Goal: Information Seeking & Learning: Learn about a topic

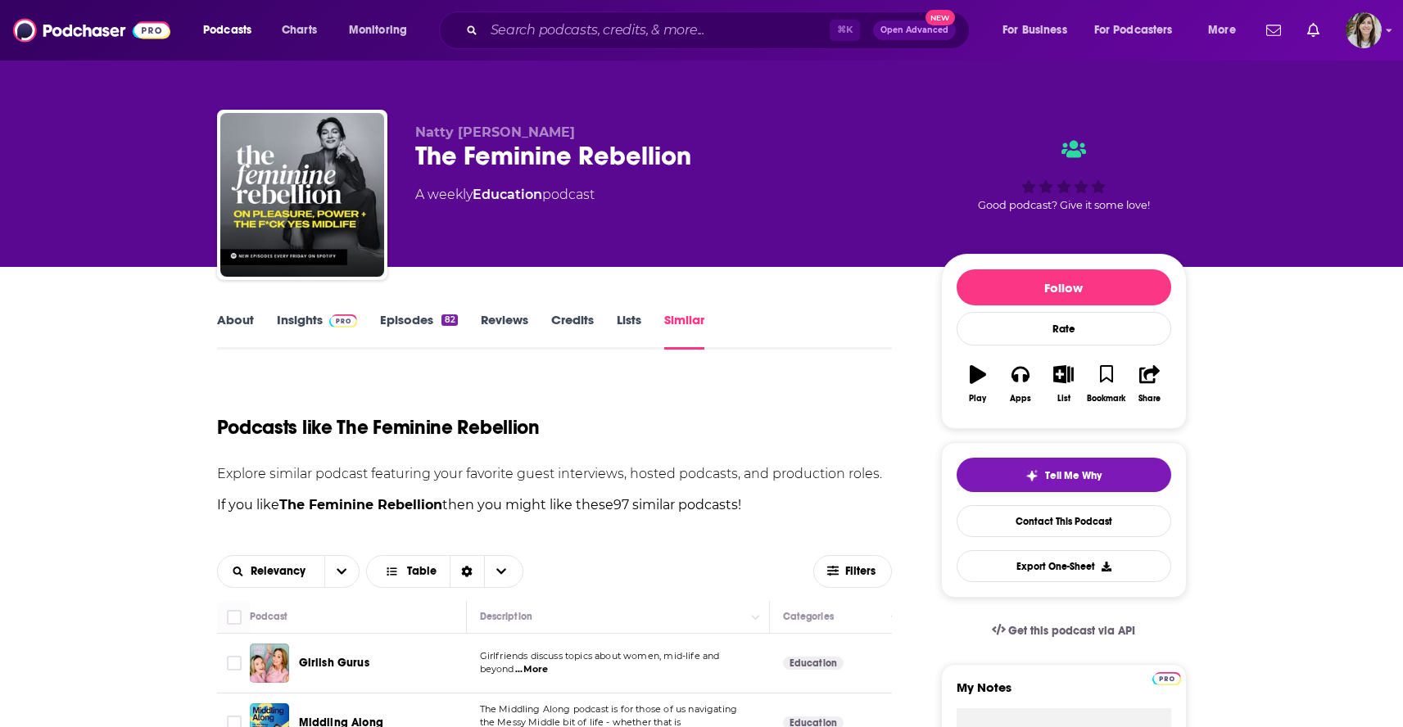
click at [94, 160] on div "Natty Frasca The Feminine Rebellion A weekly Education podcast Good podcast? Gi…" at bounding box center [701, 133] width 1403 height 267
click at [646, 30] on input "Search podcasts, credits, & more..." at bounding box center [657, 30] width 346 height 26
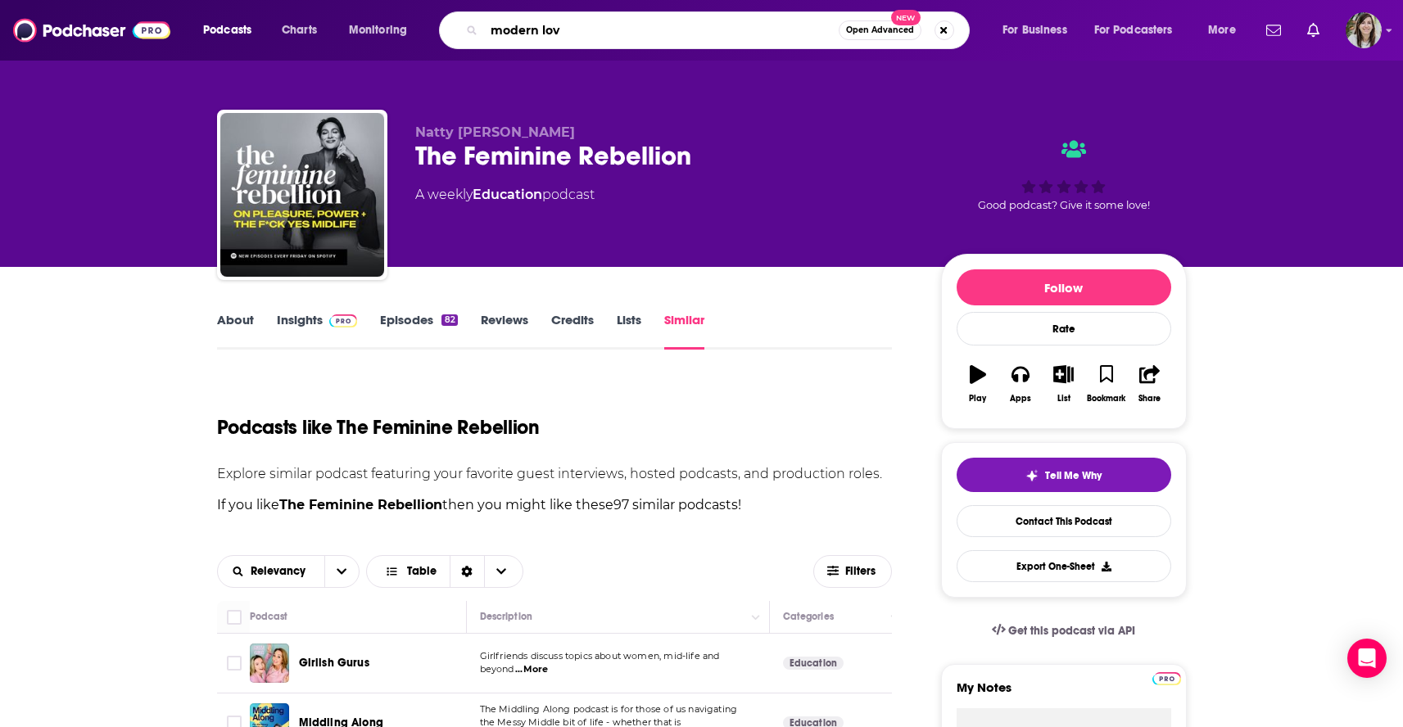
type input "modern love"
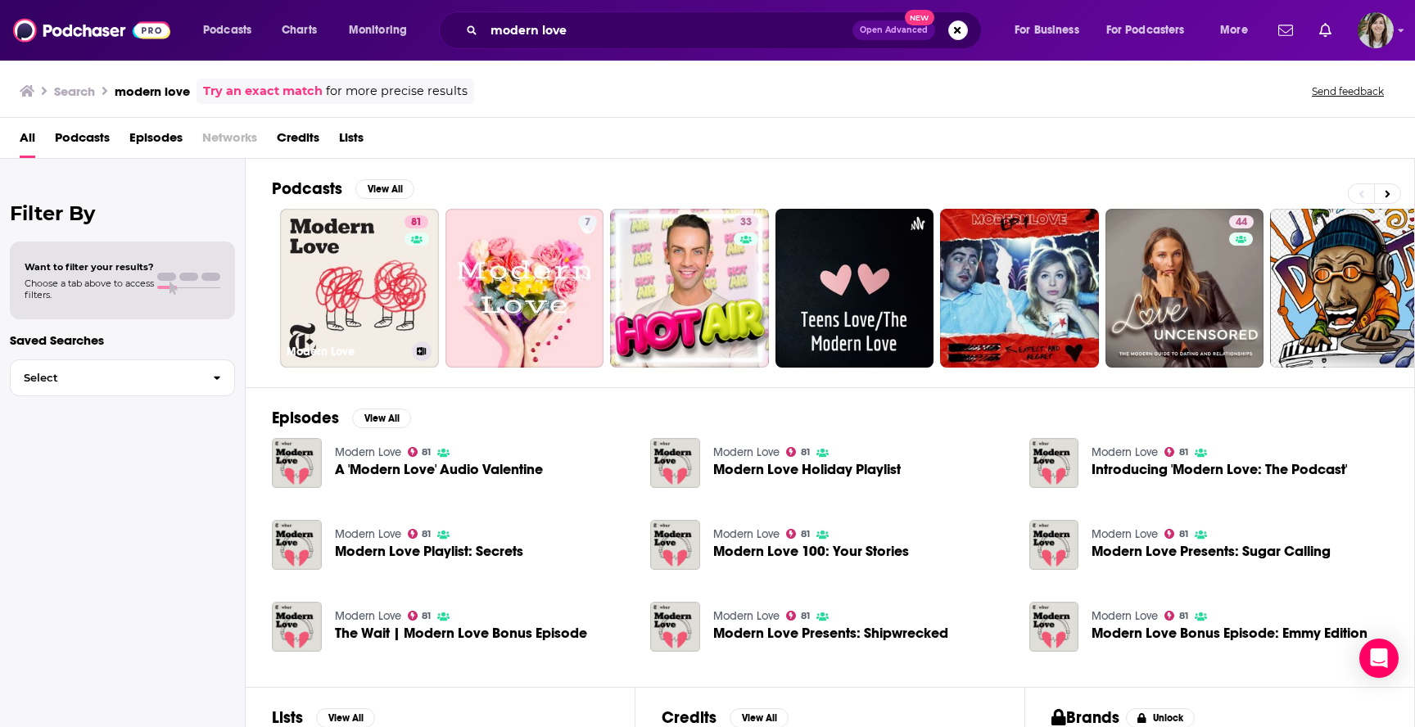
click at [400, 258] on link "81 Modern Love" at bounding box center [359, 288] width 159 height 159
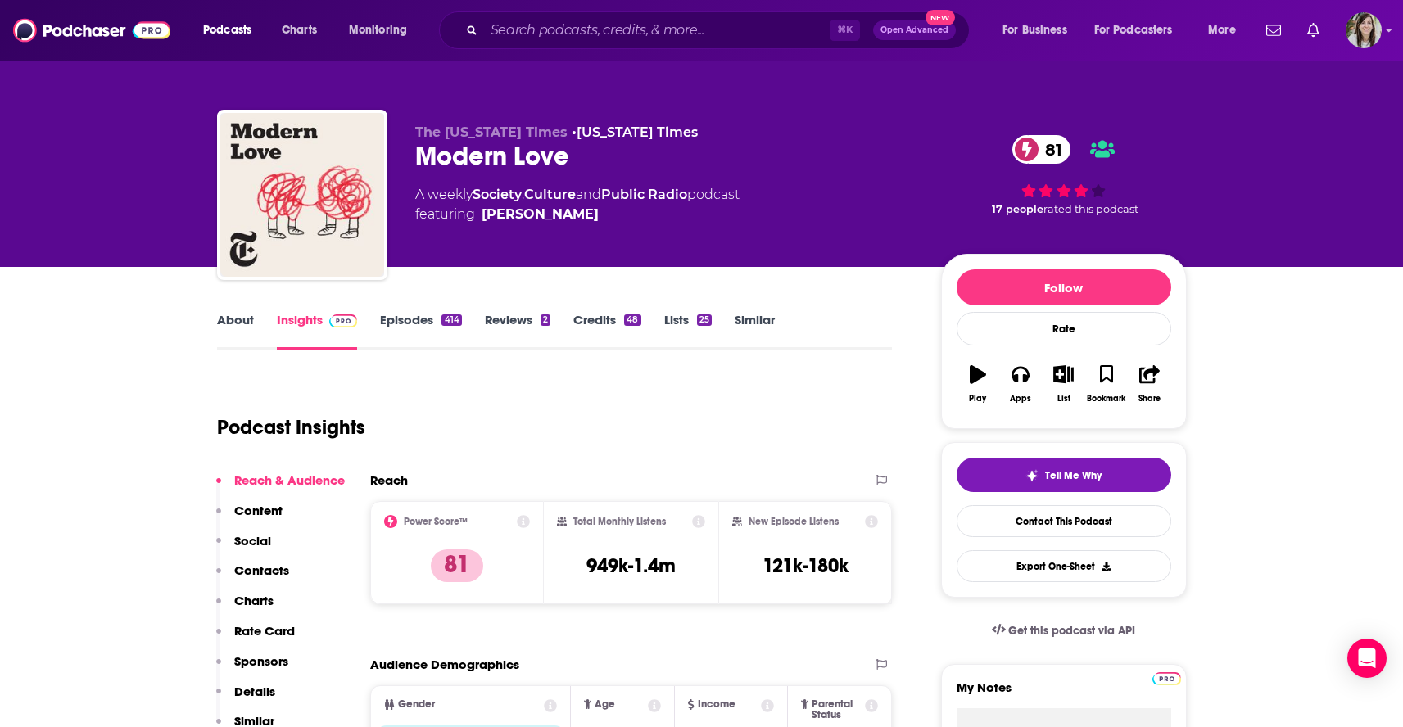
click at [405, 331] on link "Episodes 414" at bounding box center [420, 331] width 81 height 38
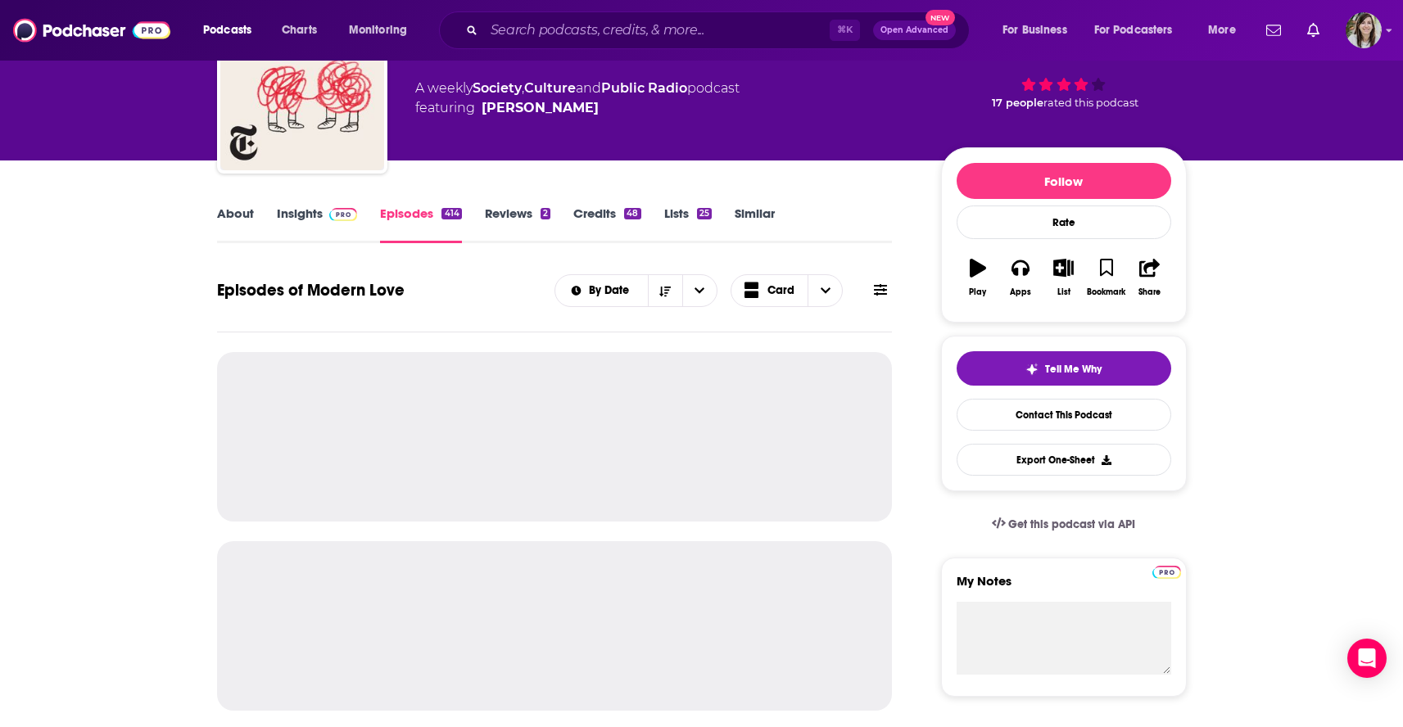
scroll to position [110, 0]
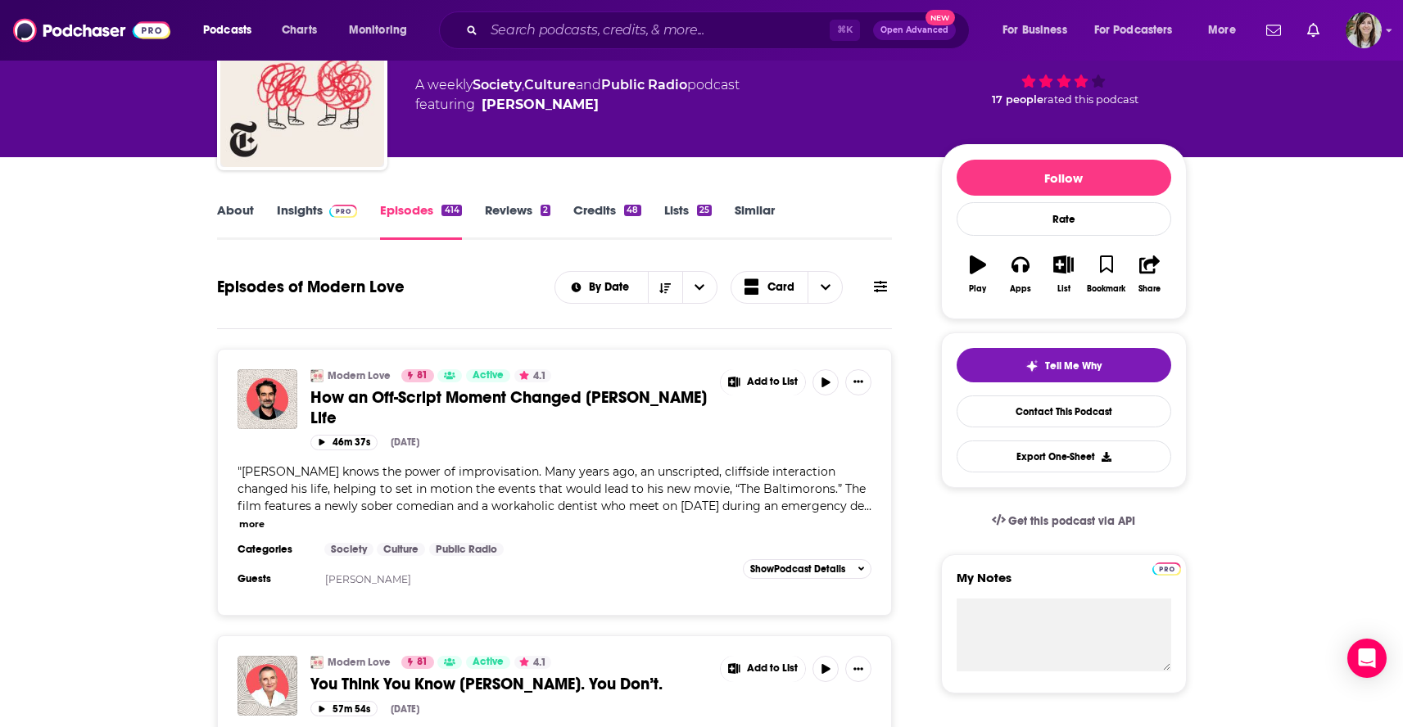
click at [387, 408] on span "How an Off-Script Moment Changed Jay Duplass’s Life" at bounding box center [508, 407] width 396 height 41
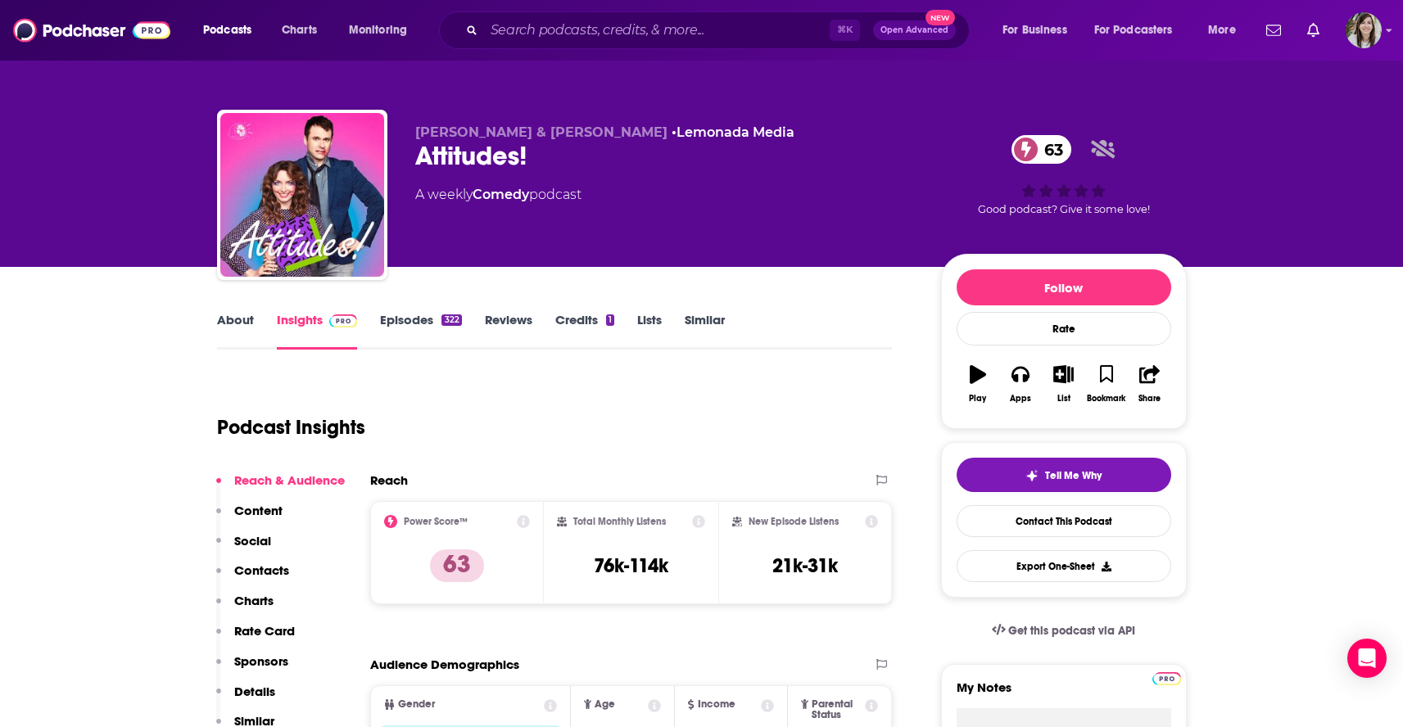
click at [229, 329] on link "About" at bounding box center [235, 331] width 37 height 38
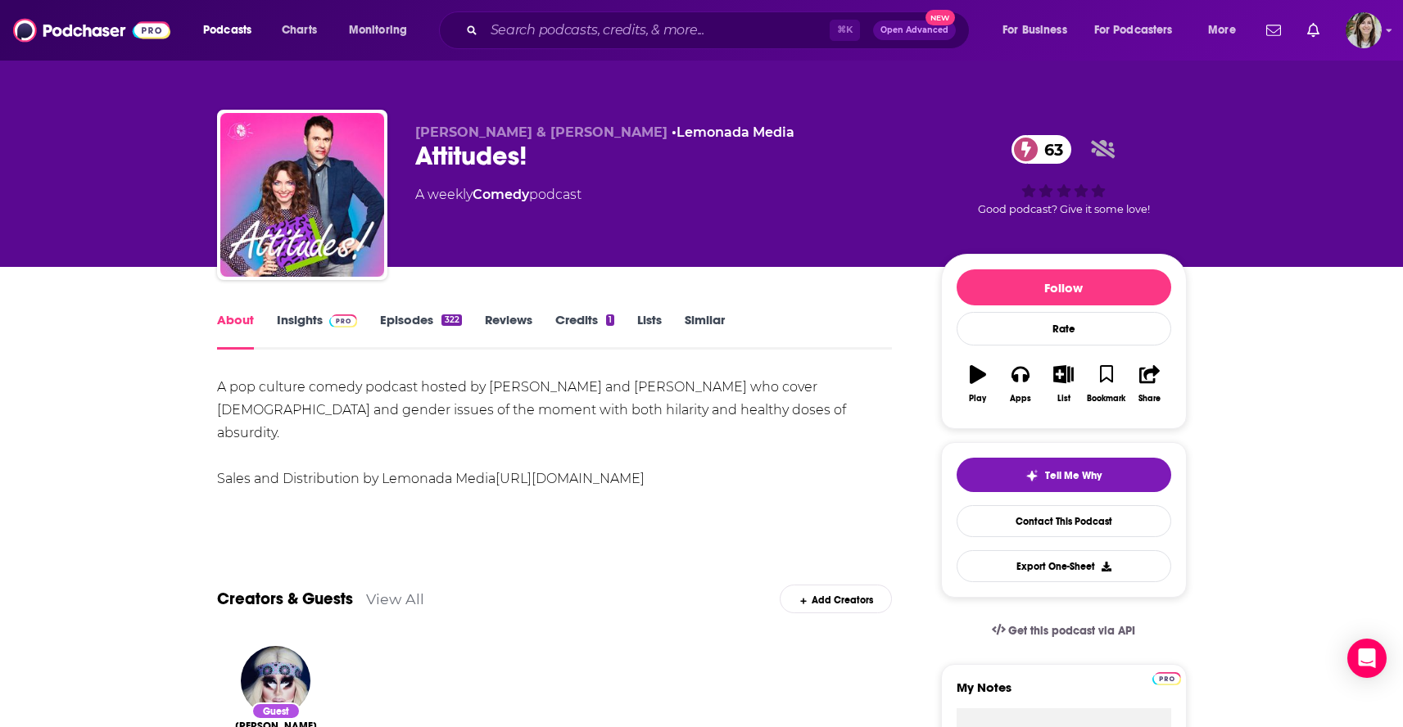
click at [576, 471] on link "https://lemonadamedia.com/" at bounding box center [570, 479] width 149 height 16
click at [400, 328] on link "Episodes 322" at bounding box center [420, 331] width 81 height 38
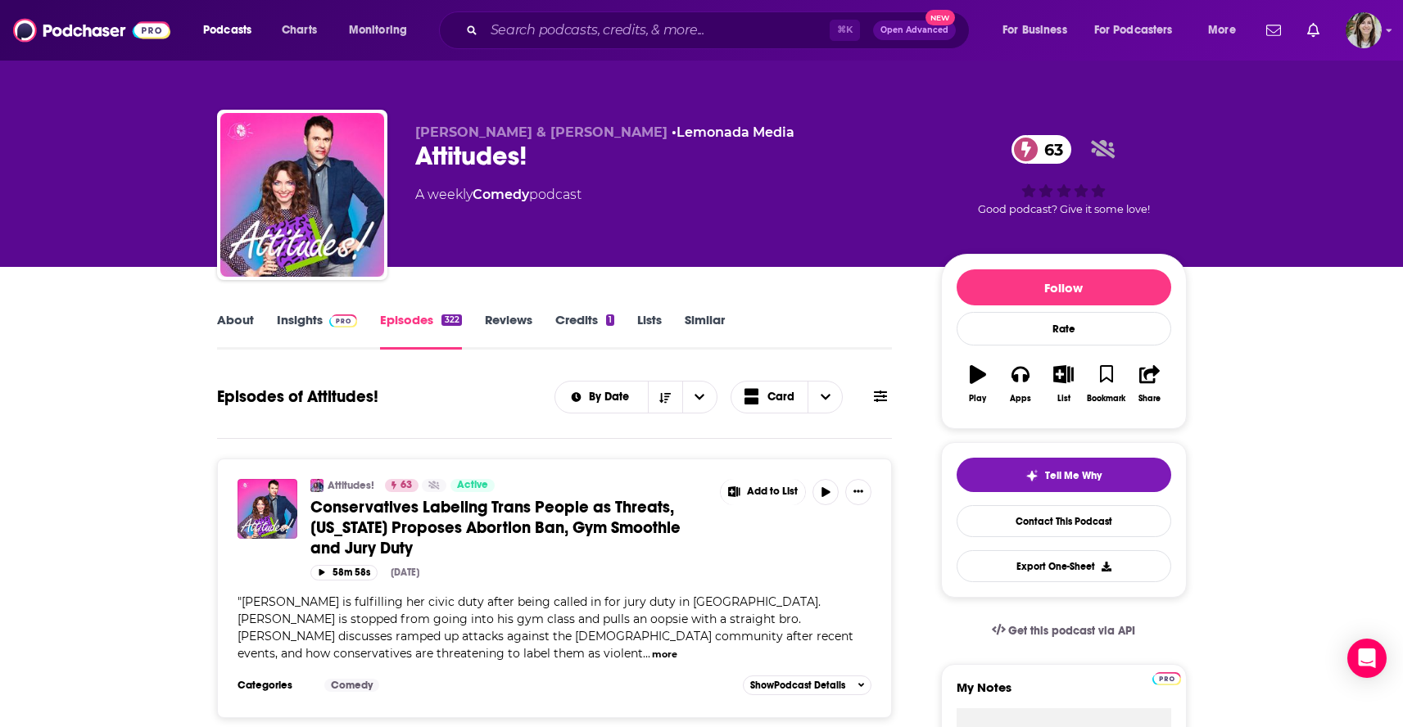
click at [239, 324] on link "About" at bounding box center [235, 331] width 37 height 38
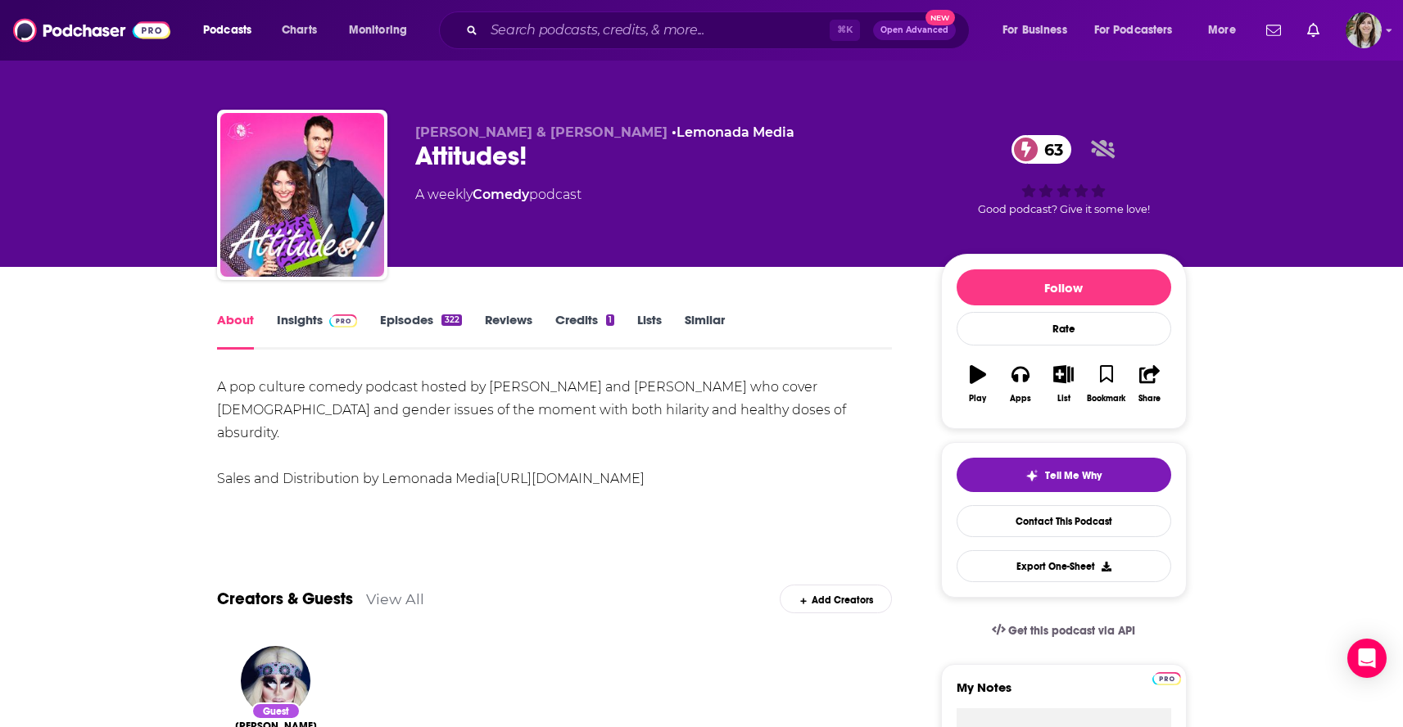
click at [716, 323] on link "Similar" at bounding box center [705, 331] width 40 height 38
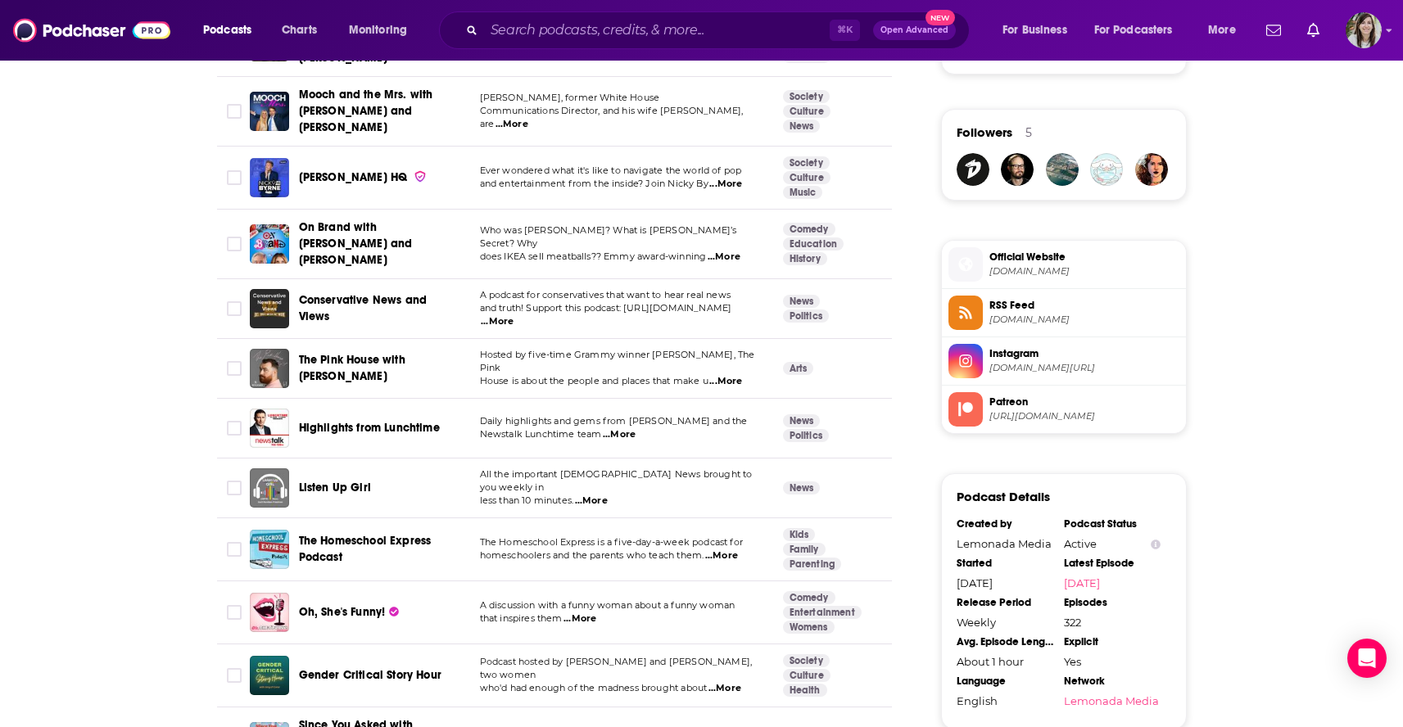
scroll to position [1232, 0]
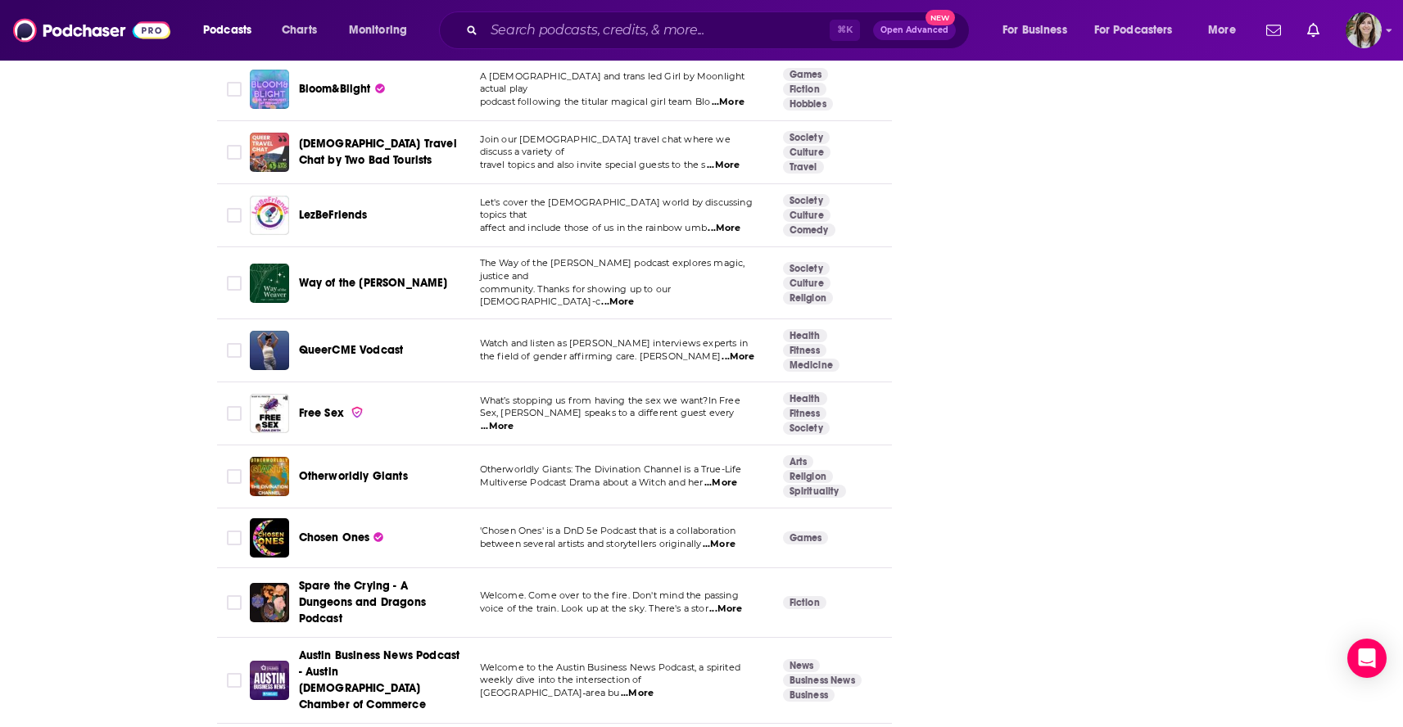
scroll to position [5855, 0]
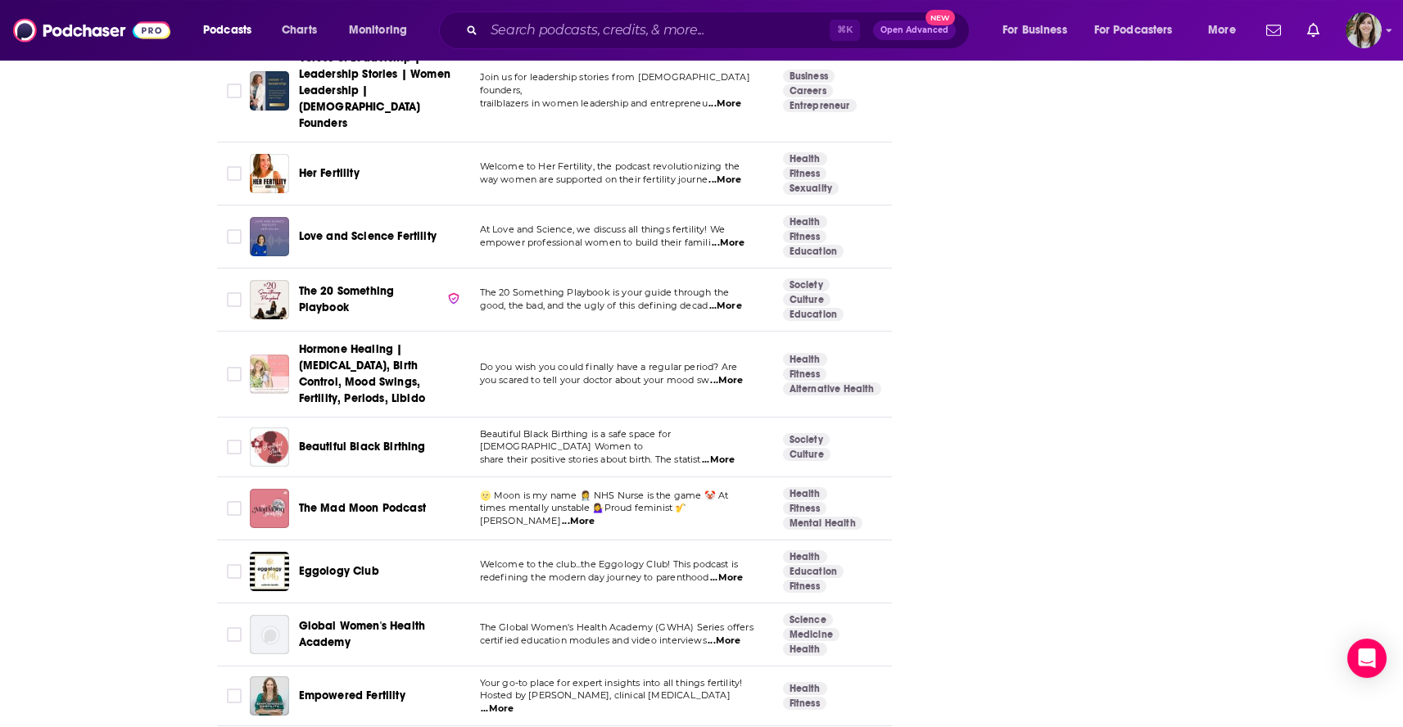
scroll to position [5904, 0]
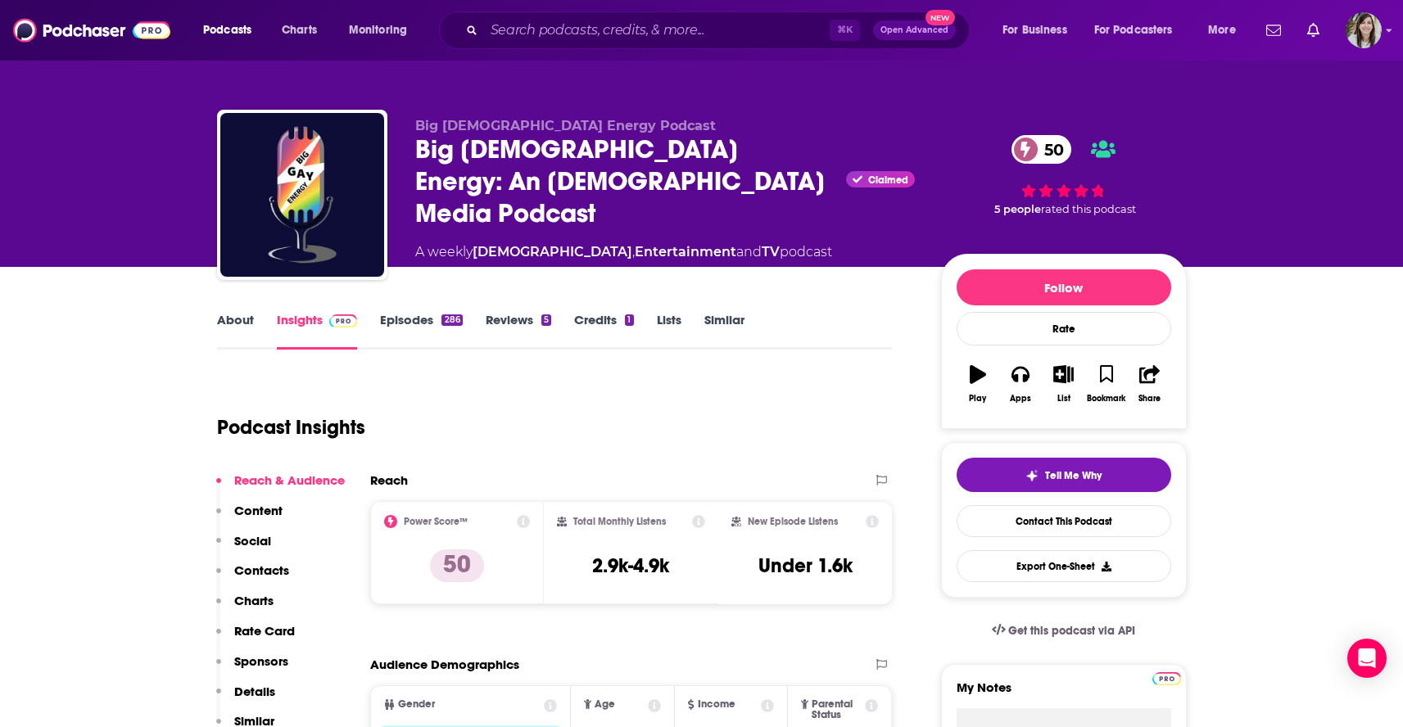
click at [228, 319] on link "About" at bounding box center [235, 331] width 37 height 38
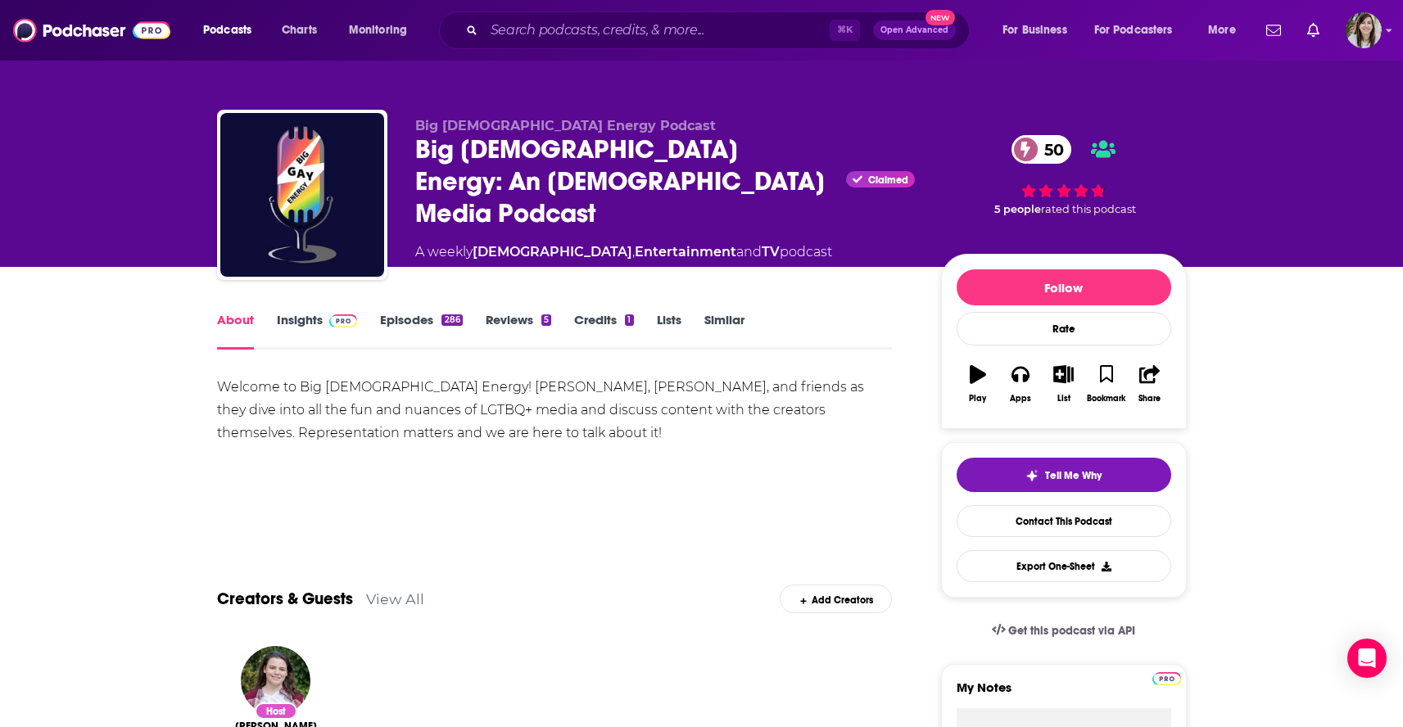
click at [412, 323] on link "Episodes 286" at bounding box center [421, 331] width 82 height 38
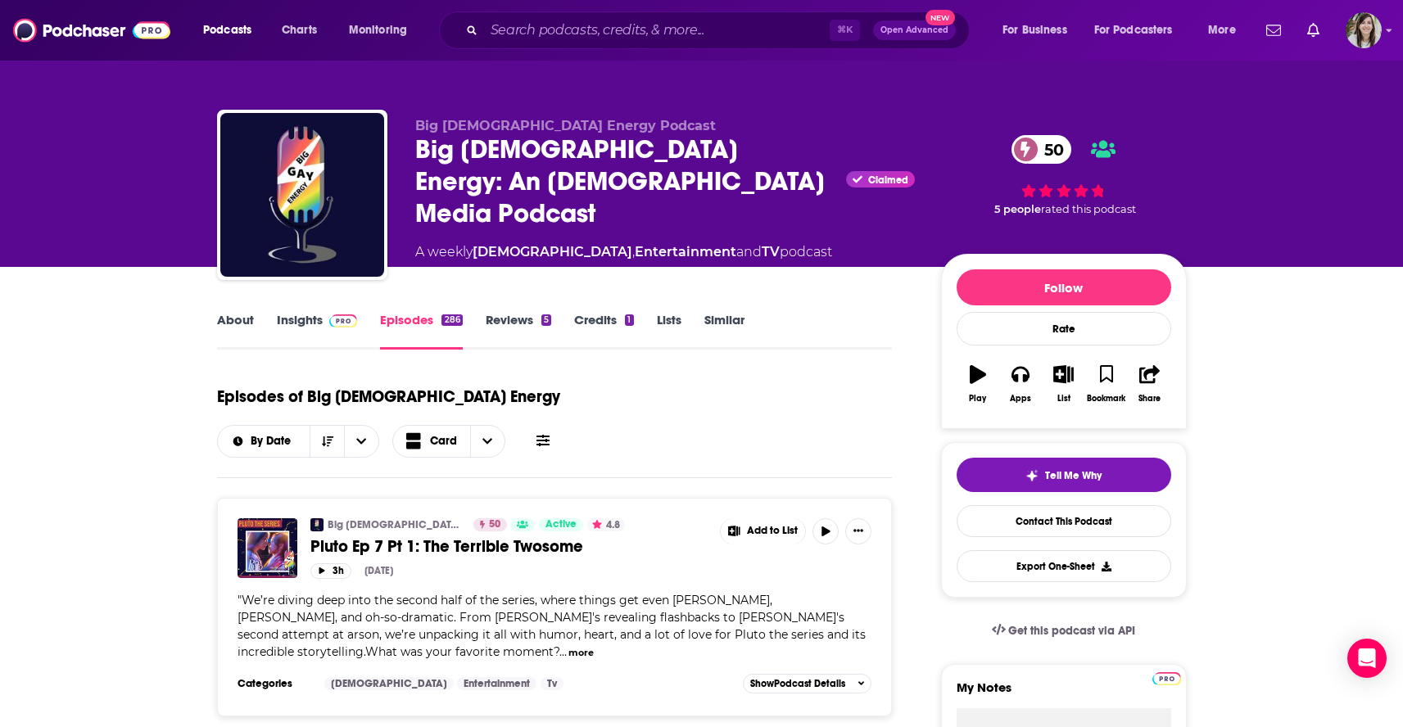
click at [307, 318] on link "Insights" at bounding box center [317, 331] width 81 height 38
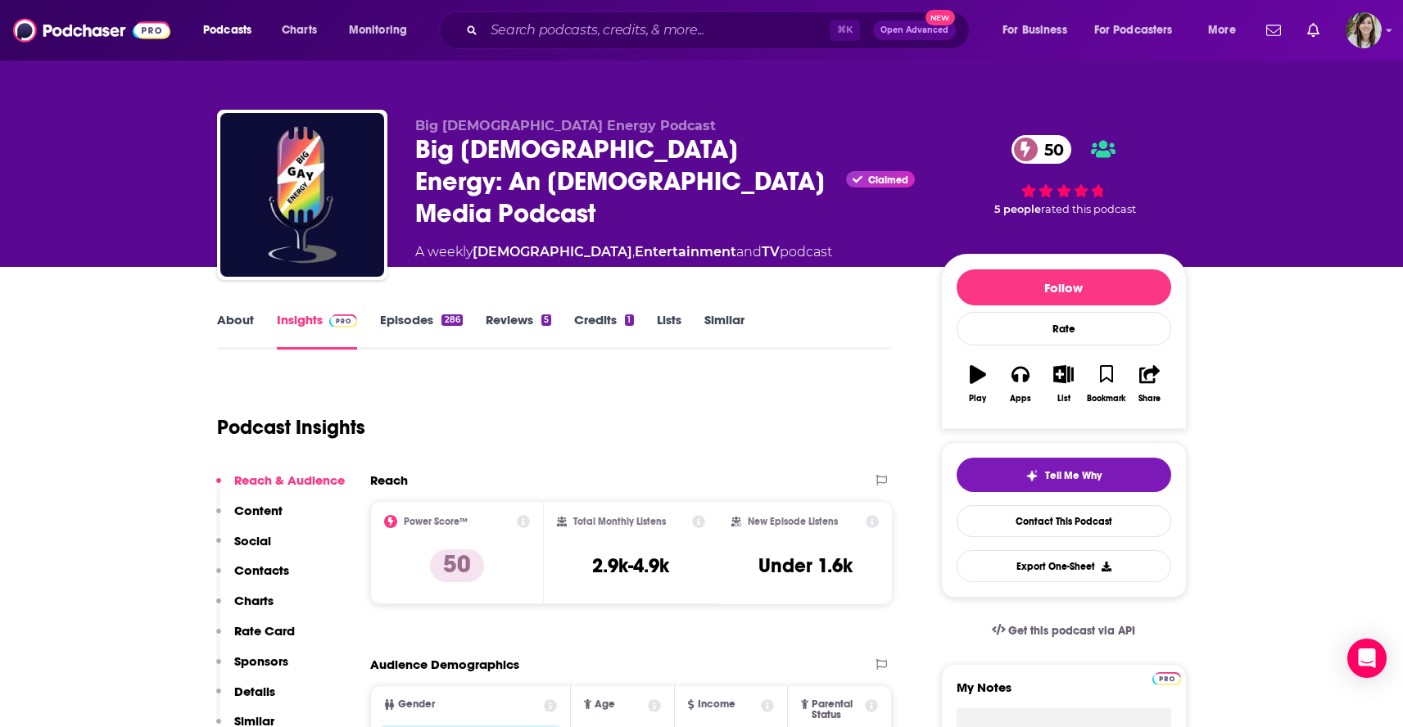
click at [420, 324] on link "Episodes 286" at bounding box center [421, 331] width 82 height 38
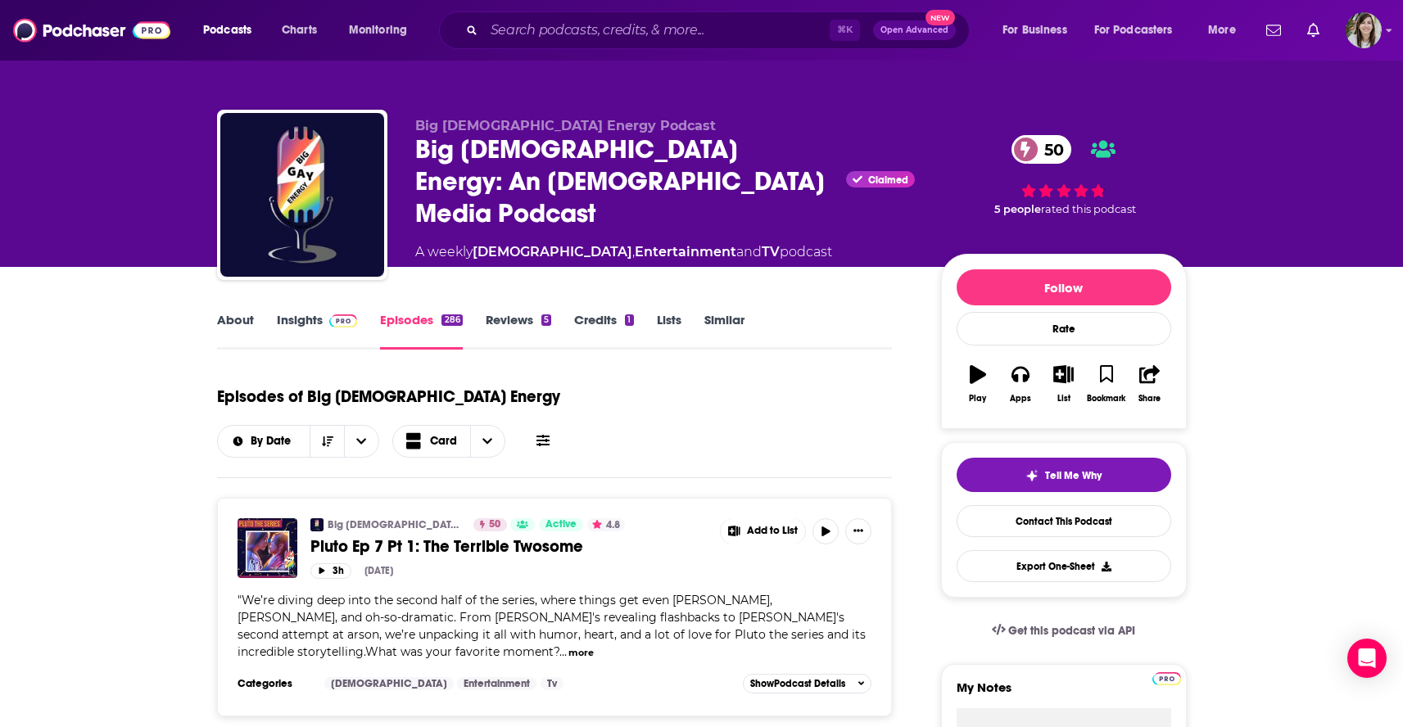
click at [713, 320] on link "Similar" at bounding box center [724, 331] width 40 height 38
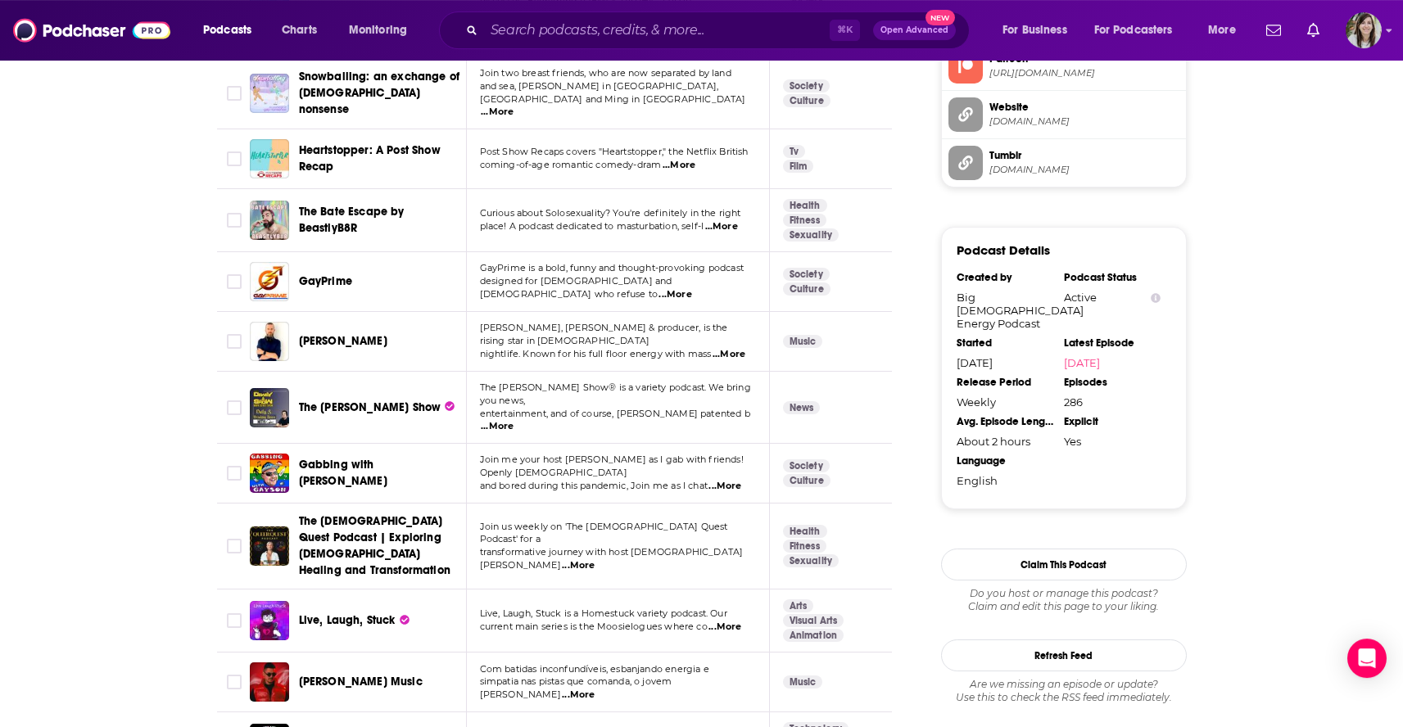
scroll to position [1900, 0]
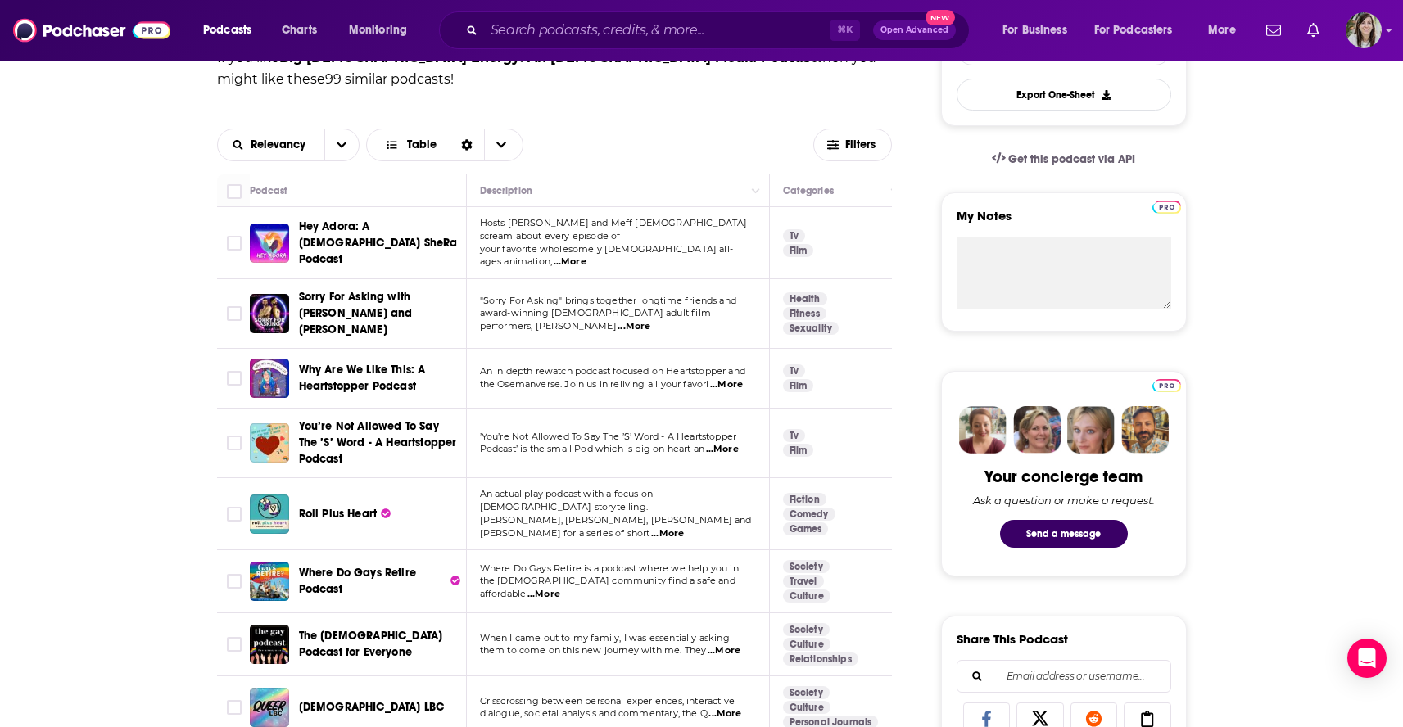
scroll to position [0, 0]
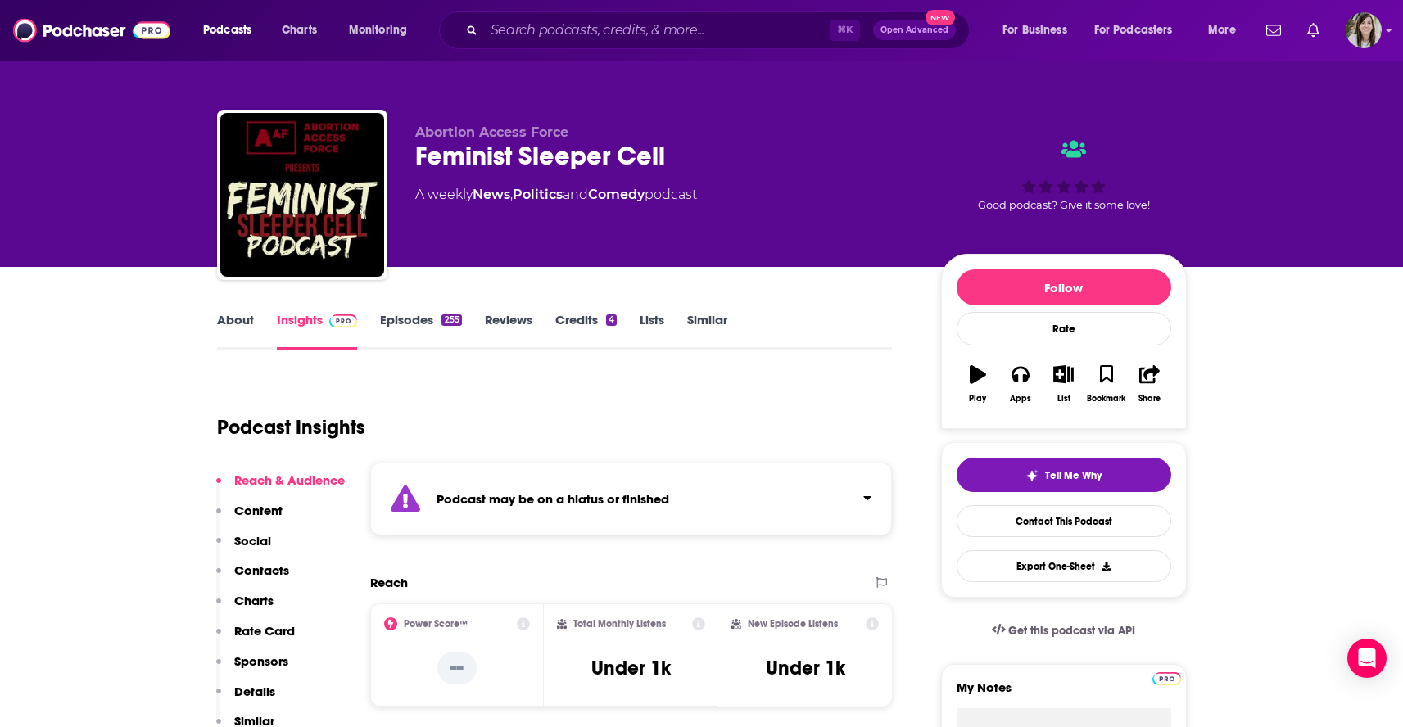
click at [230, 332] on link "About" at bounding box center [235, 331] width 37 height 38
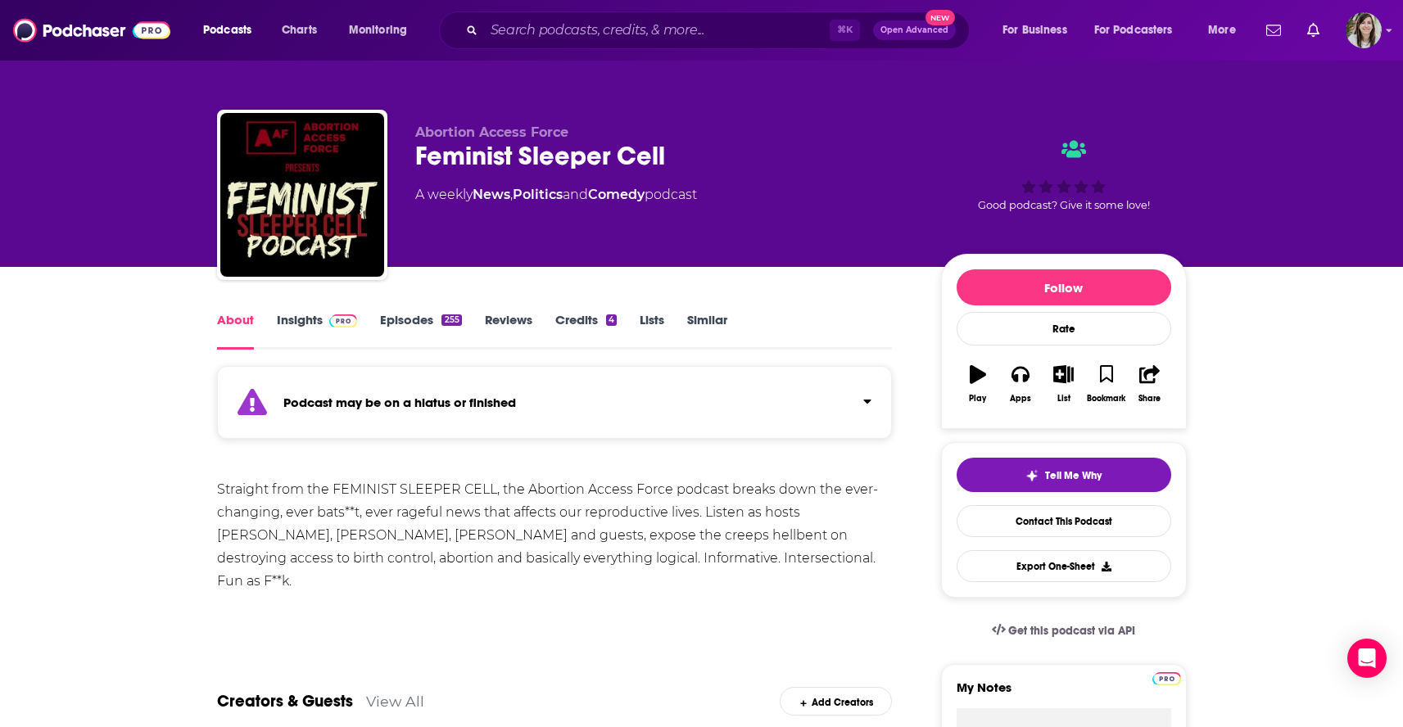
click at [309, 327] on link "Insights" at bounding box center [317, 331] width 81 height 38
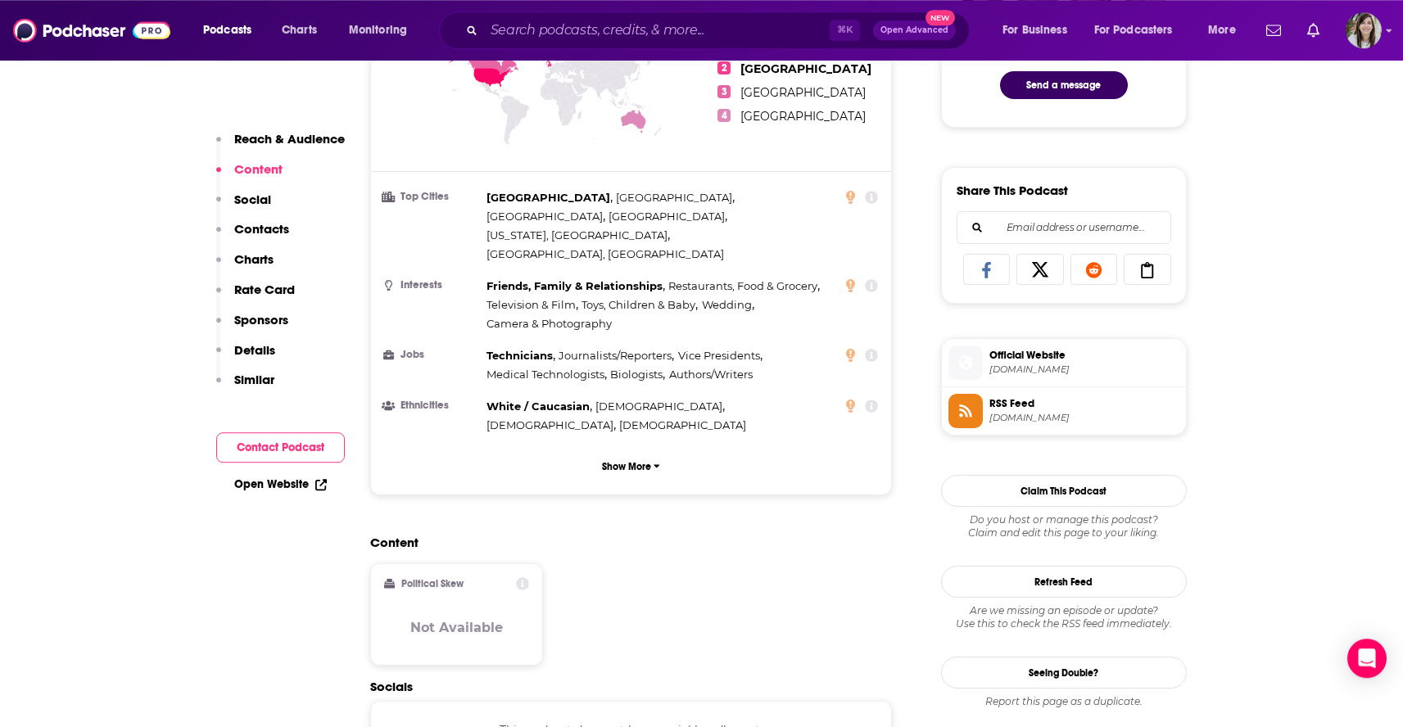
scroll to position [917, 0]
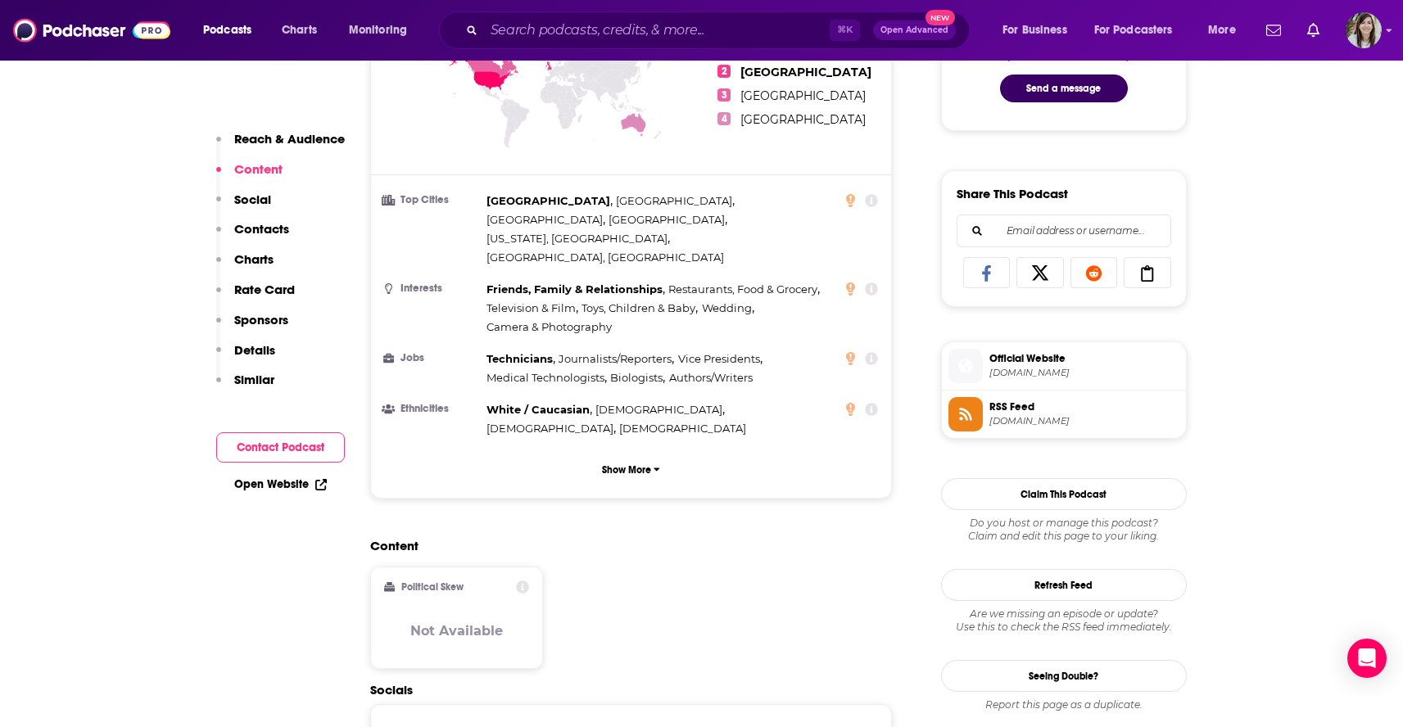
click at [1031, 365] on span "Official Website" at bounding box center [1085, 358] width 190 height 15
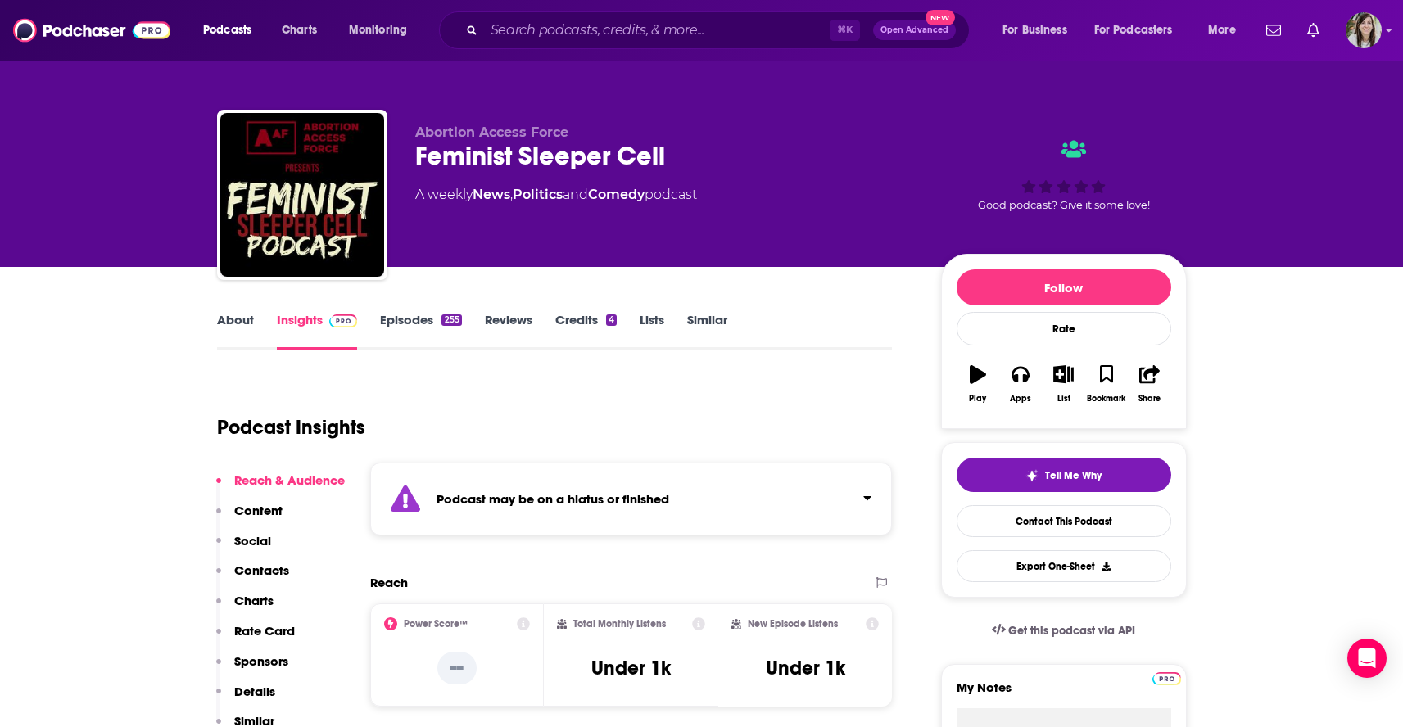
click at [707, 330] on link "Similar" at bounding box center [707, 331] width 40 height 38
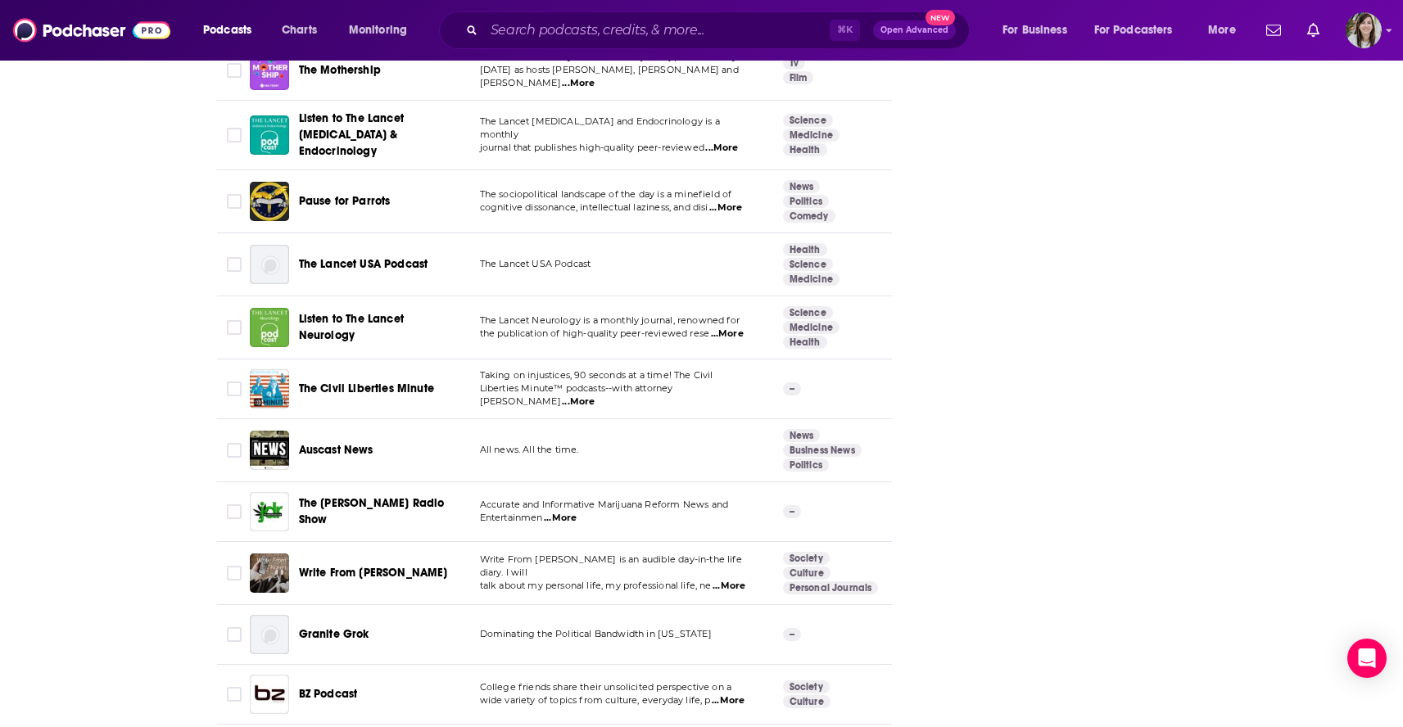
scroll to position [5799, 0]
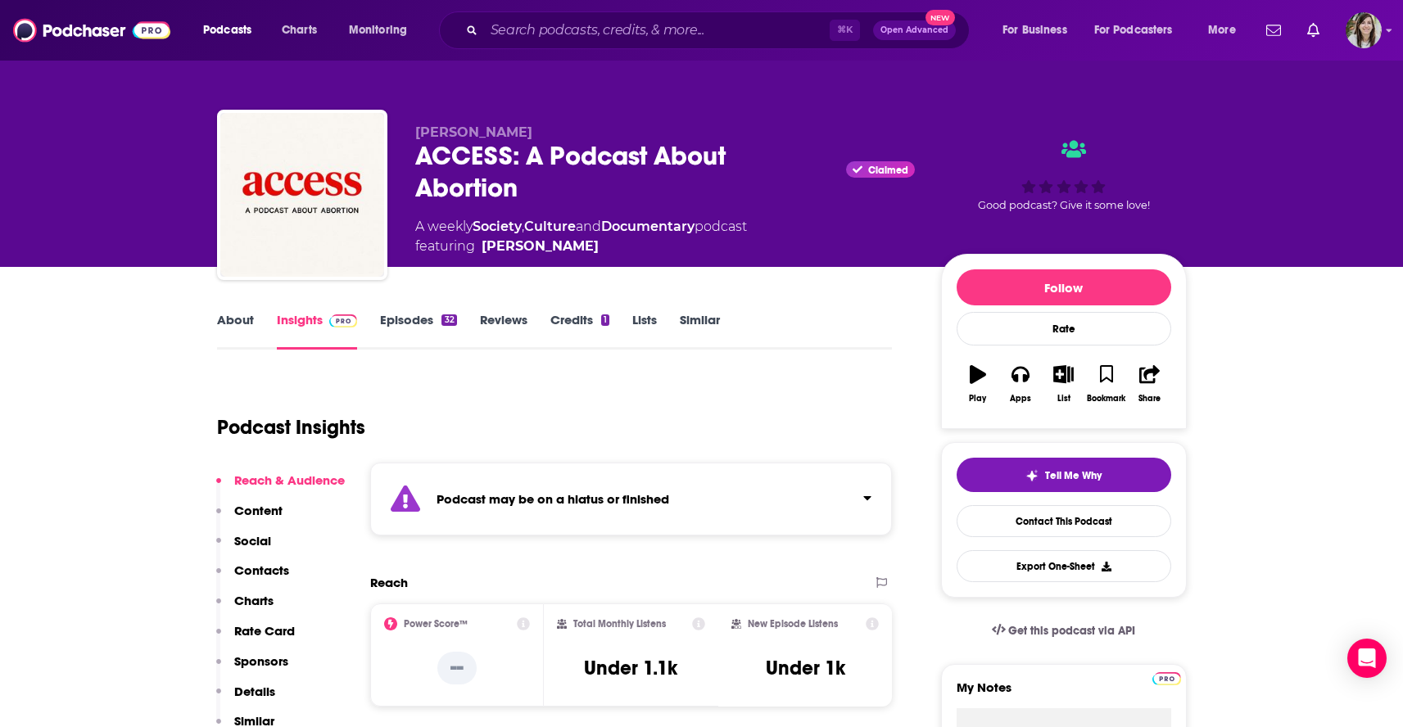
click at [238, 330] on link "About" at bounding box center [235, 331] width 37 height 38
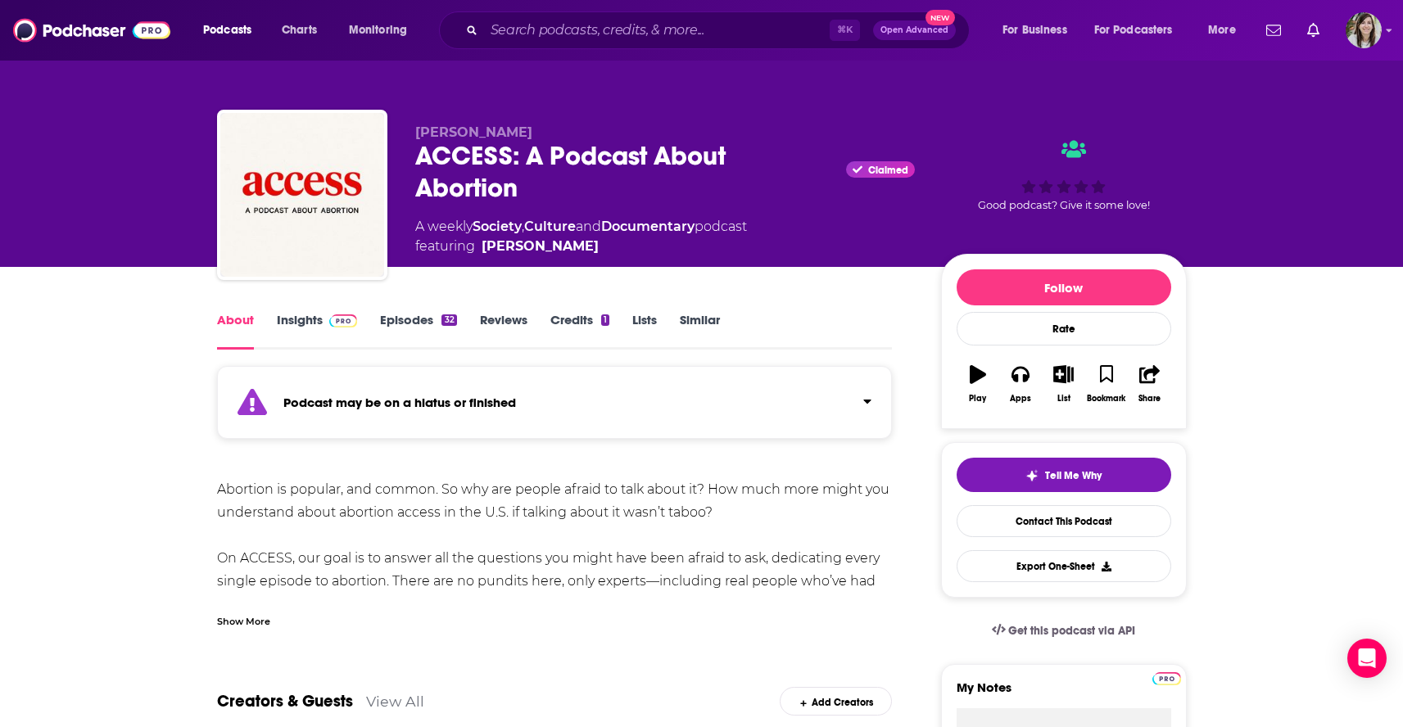
click at [404, 322] on link "Episodes 32" at bounding box center [418, 331] width 76 height 38
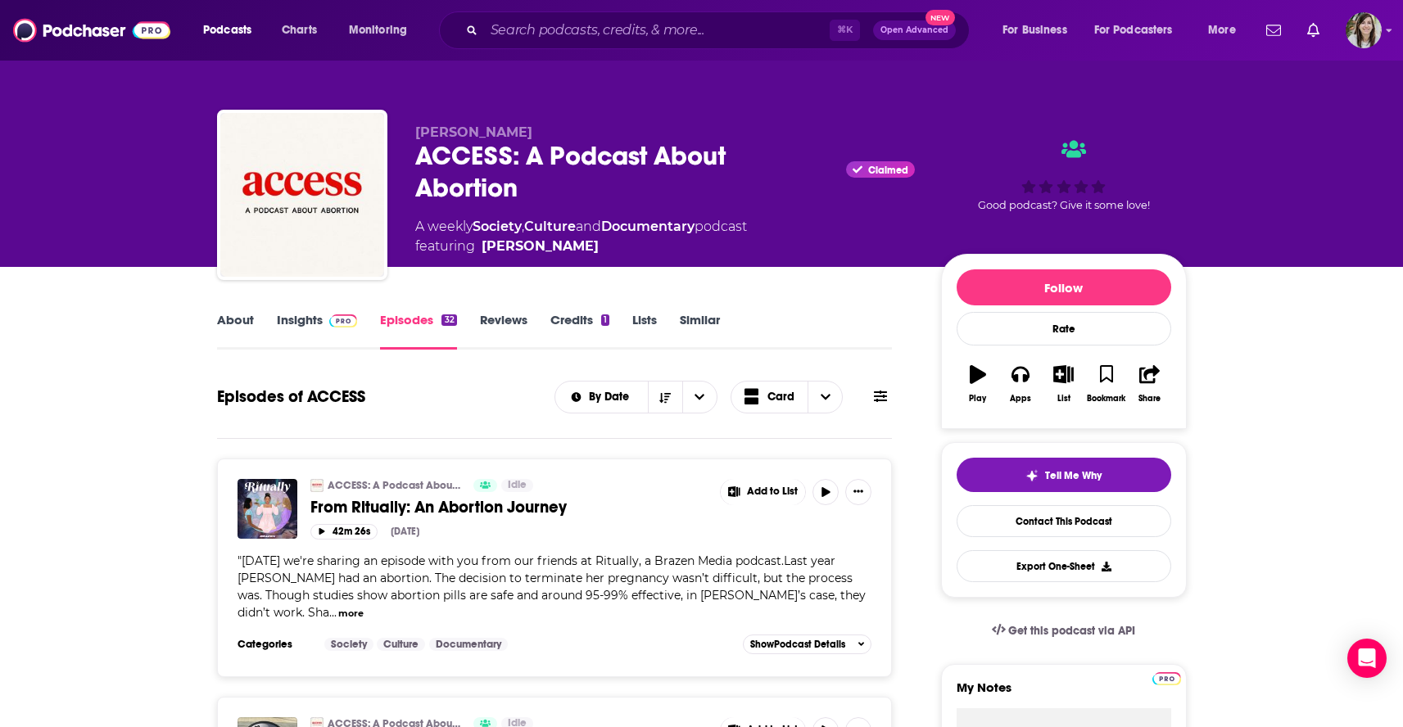
click at [693, 311] on div "About Insights Episodes 32 Reviews Credits 1 Lists Similar" at bounding box center [555, 330] width 676 height 40
click at [695, 322] on link "Similar" at bounding box center [700, 331] width 40 height 38
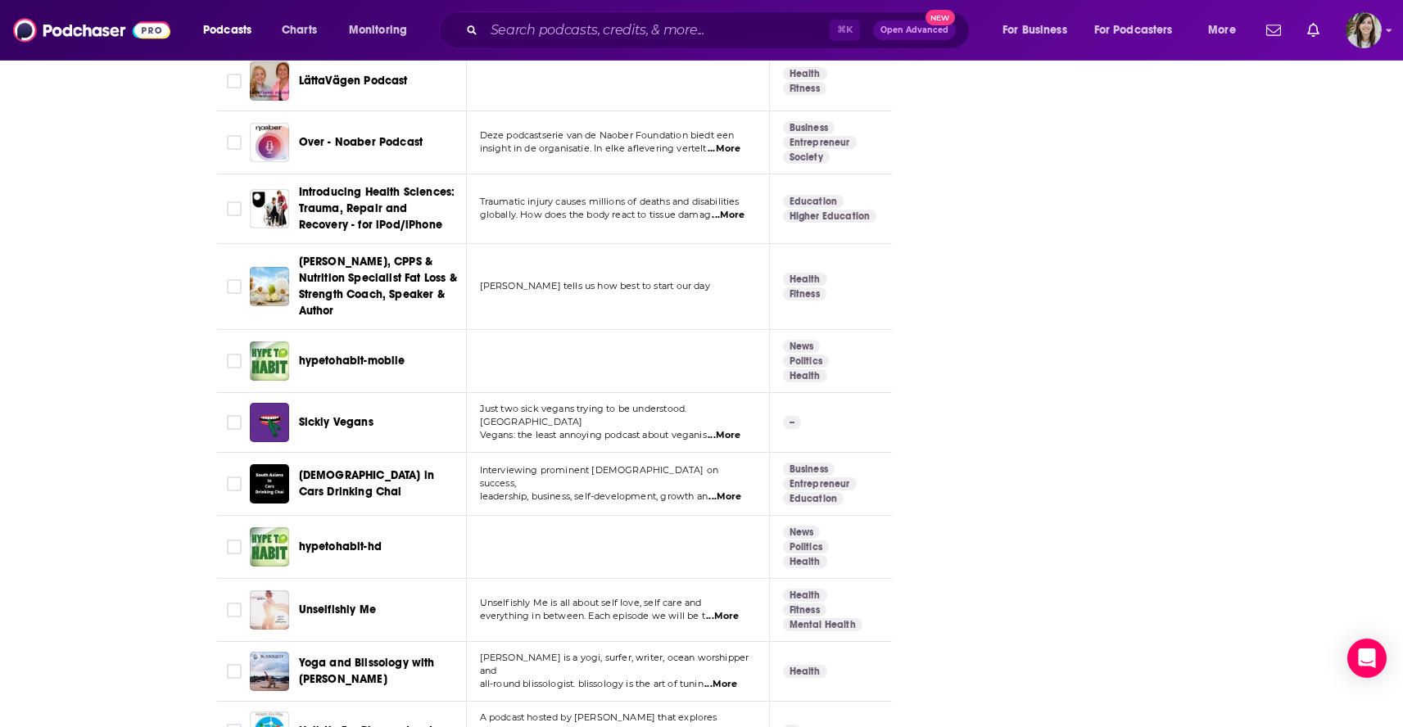
scroll to position [2674, 0]
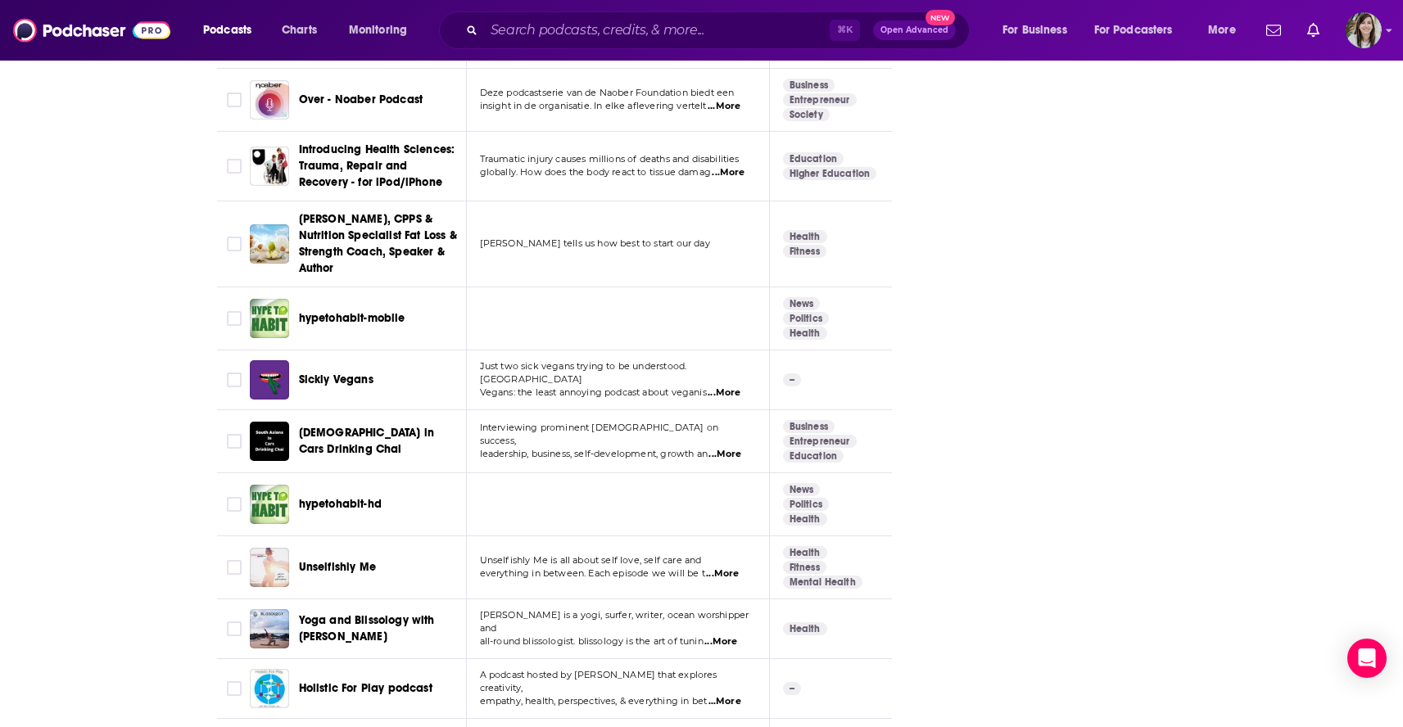
click at [737, 387] on span "...More" at bounding box center [724, 393] width 33 height 13
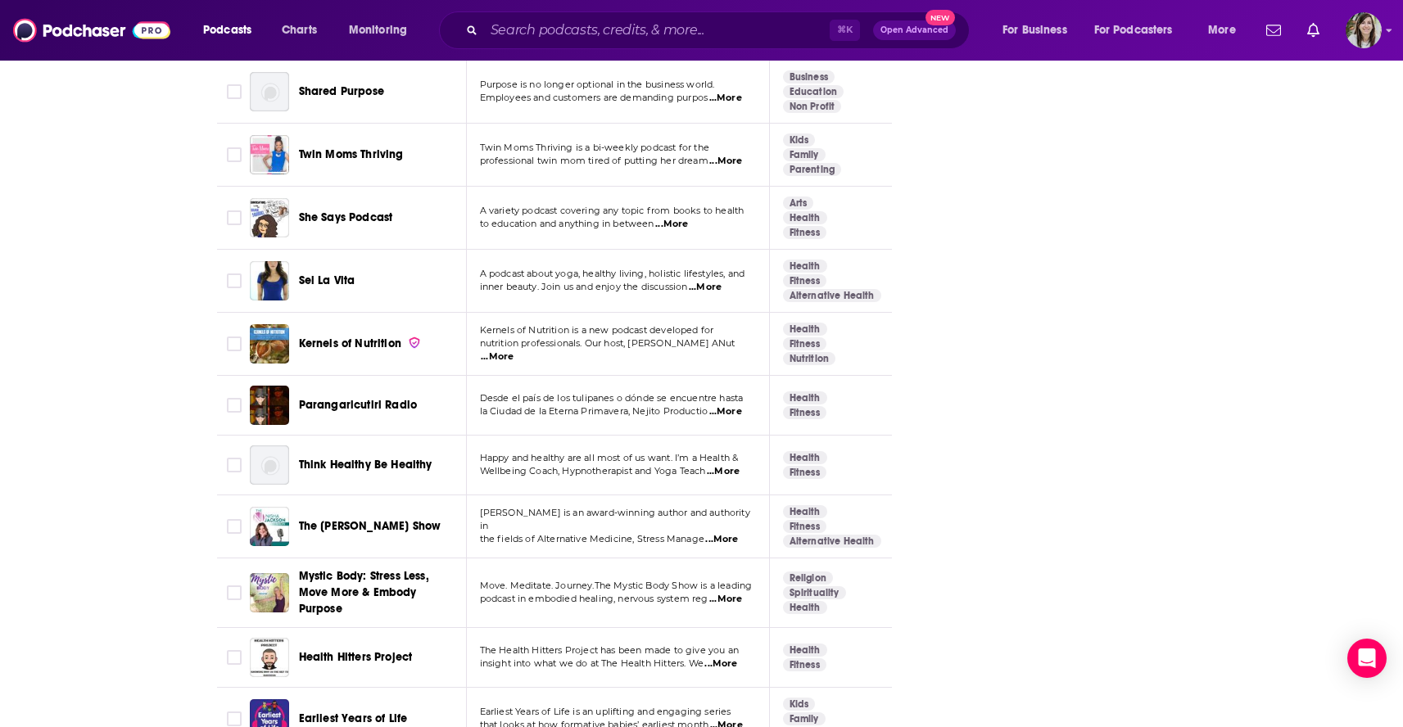
scroll to position [5921, 0]
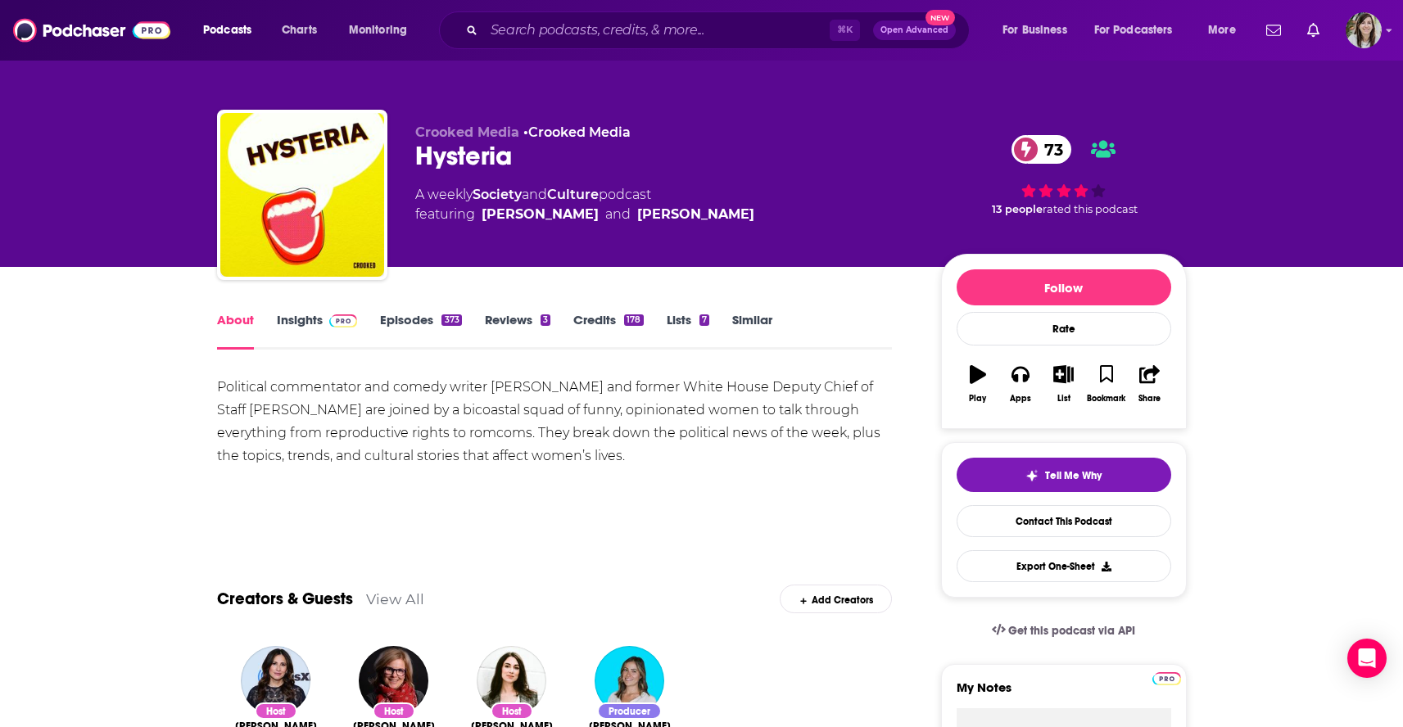
click at [382, 324] on link "Episodes 373" at bounding box center [420, 331] width 81 height 38
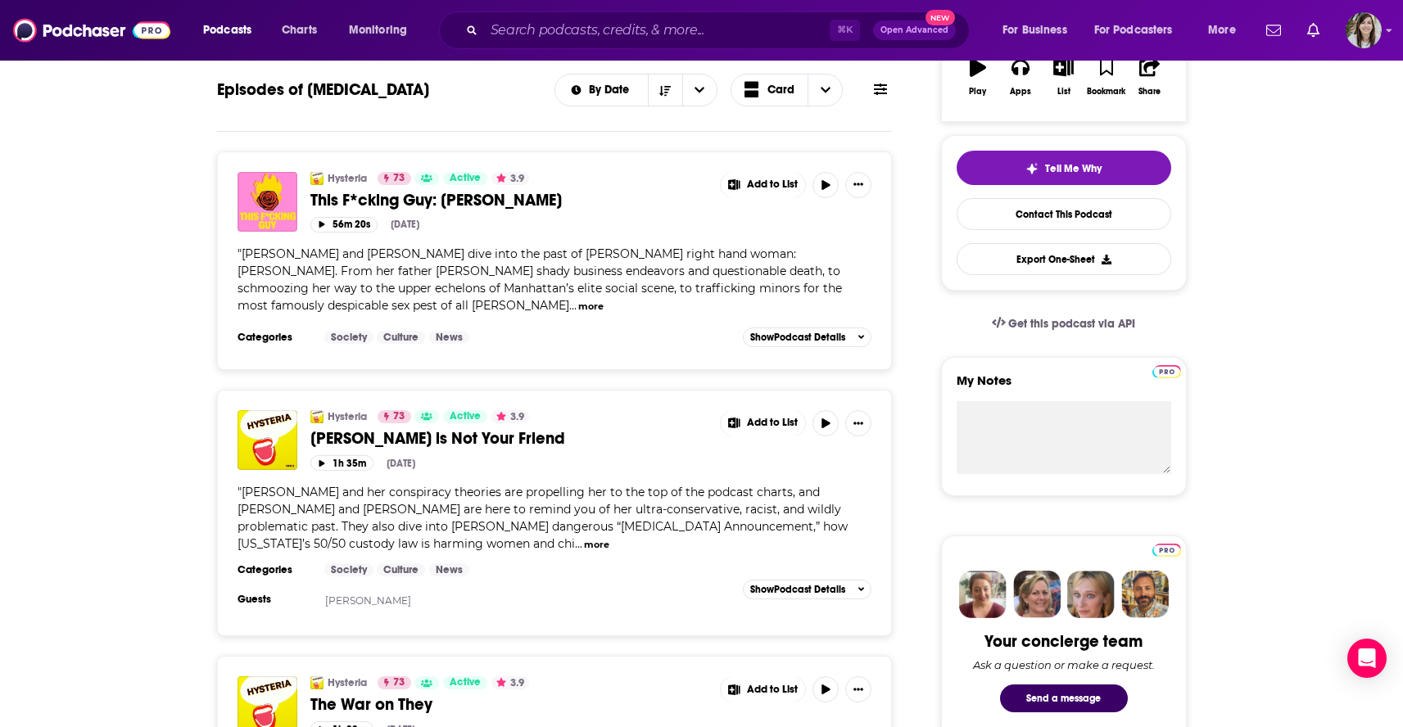
scroll to position [328, 0]
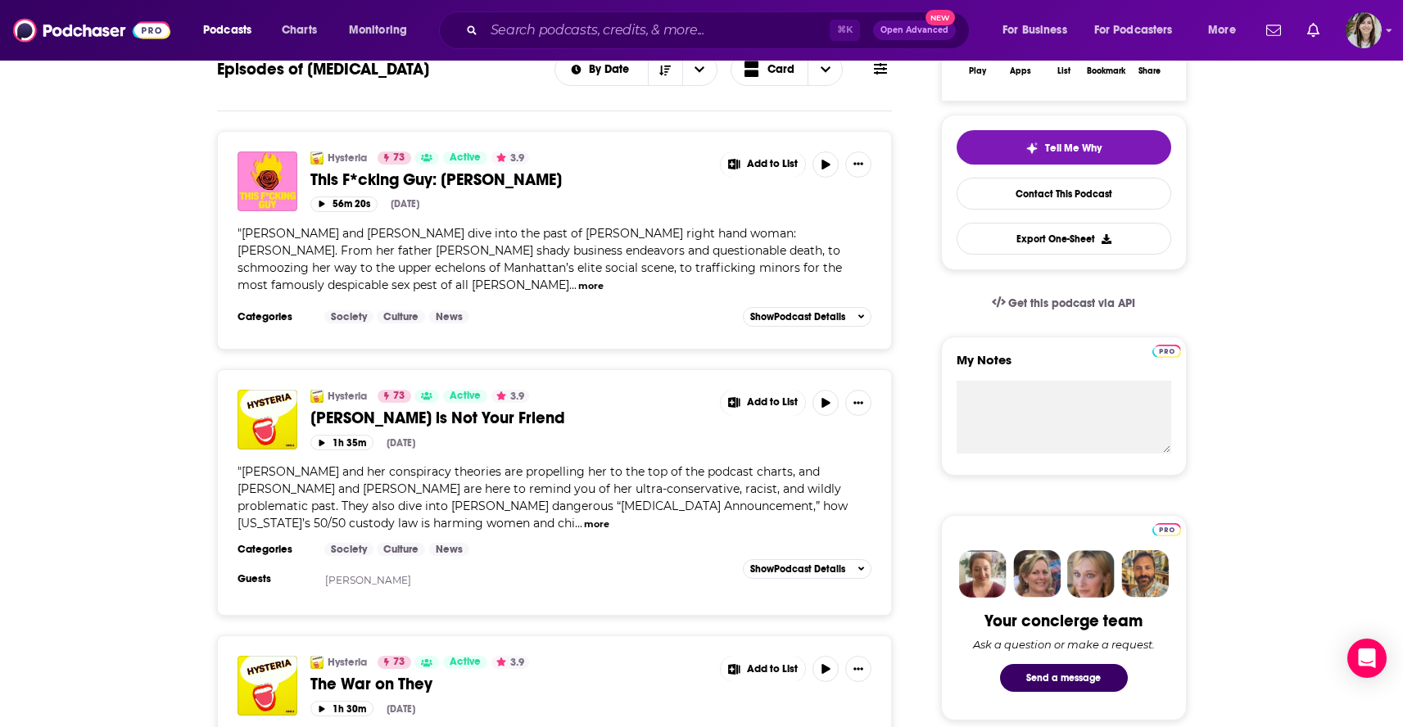
click at [584, 518] on button "more" at bounding box center [596, 525] width 25 height 14
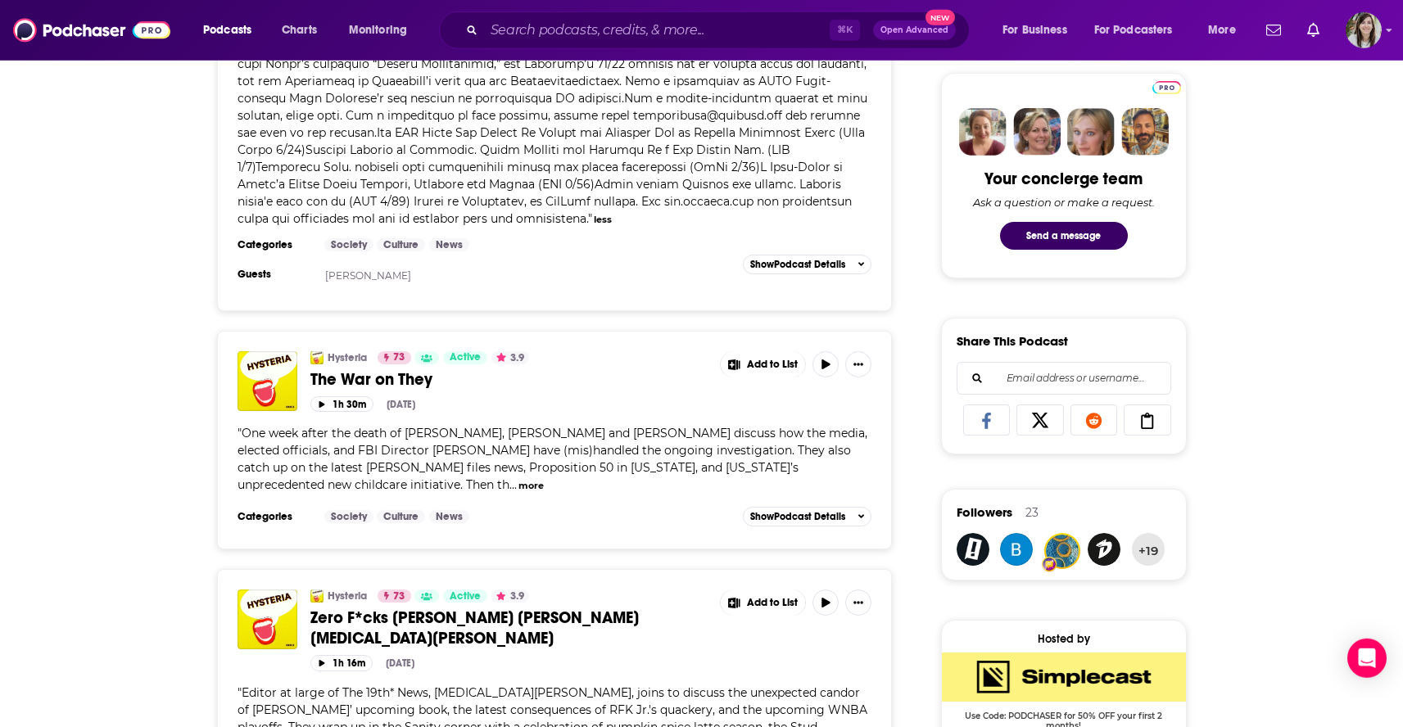
scroll to position [799, 0]
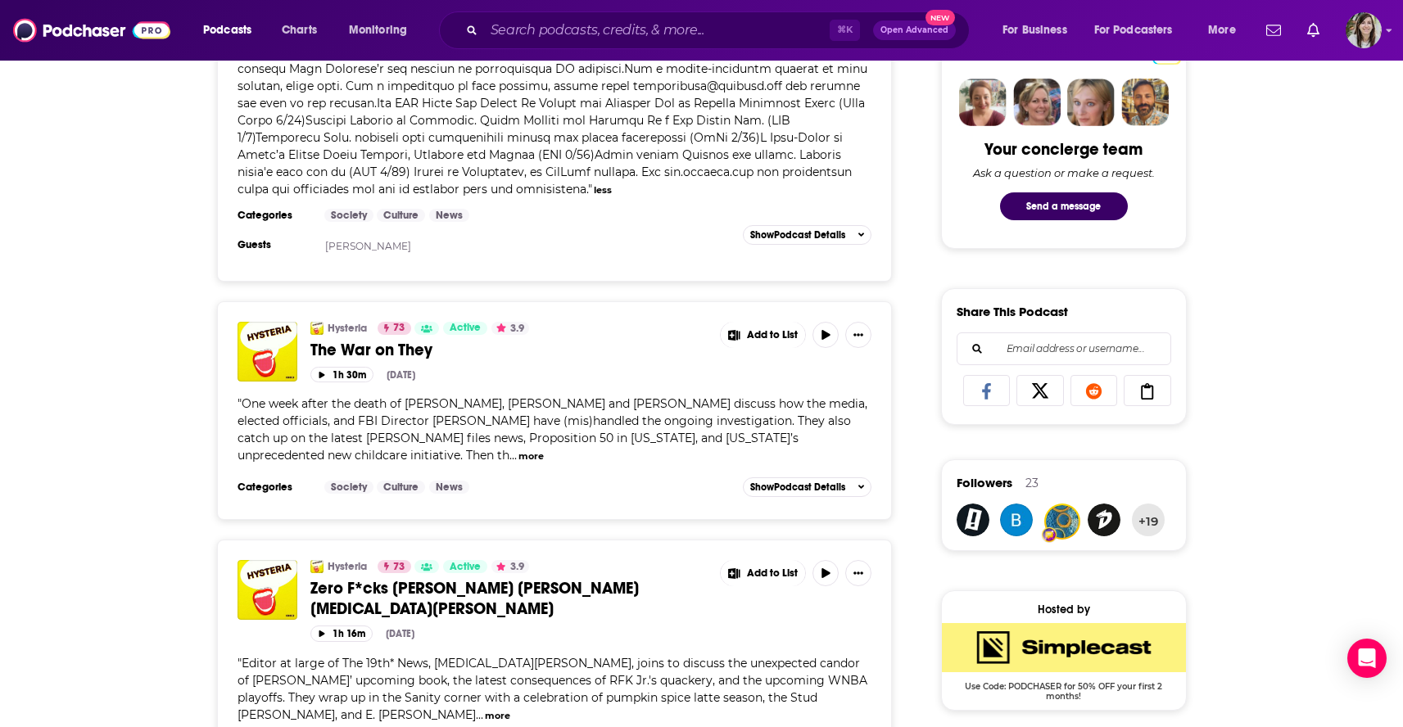
click at [544, 450] on button "more" at bounding box center [531, 457] width 25 height 14
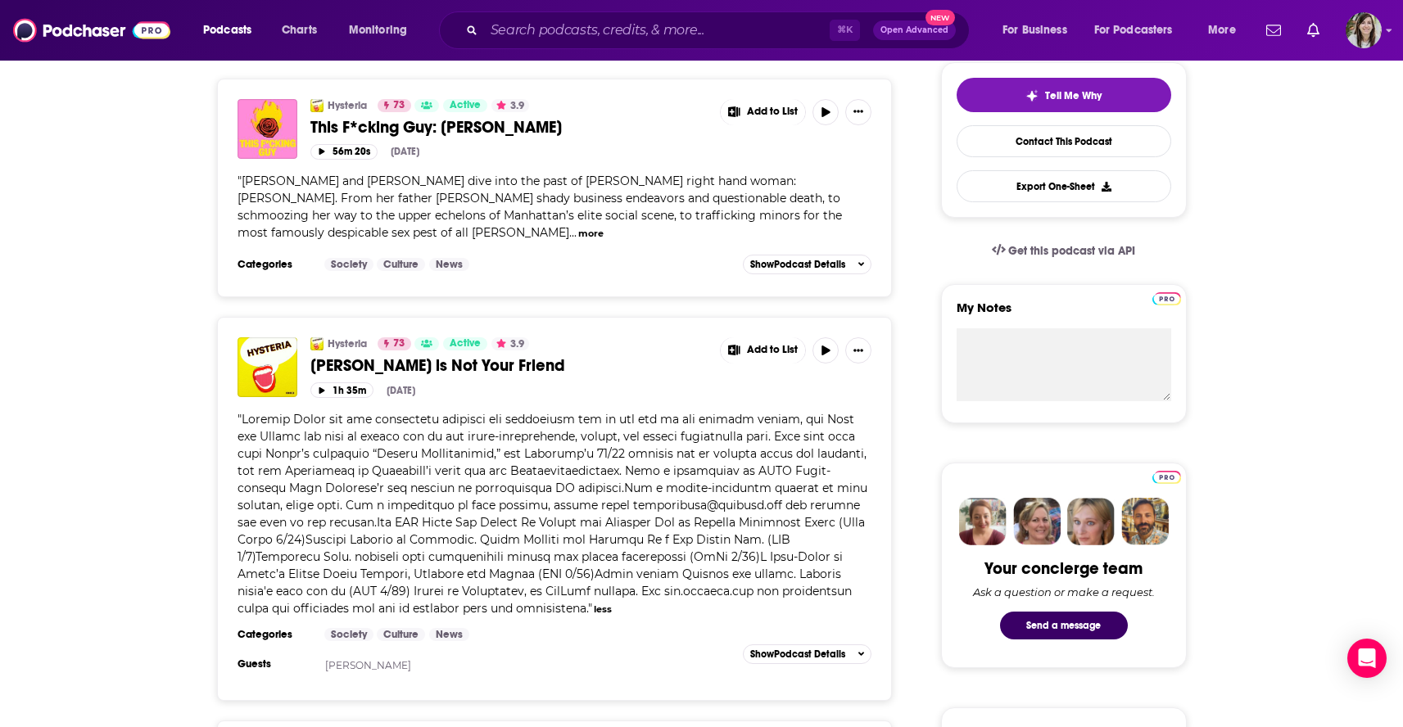
scroll to position [0, 0]
